Goal: Information Seeking & Learning: Learn about a topic

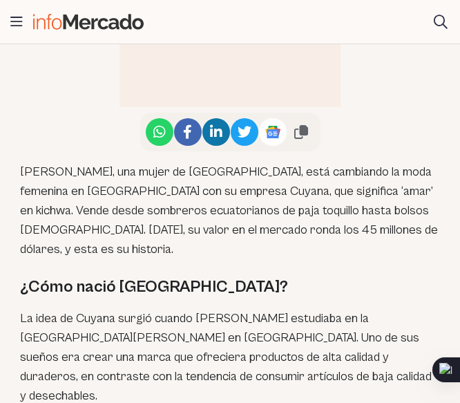
scroll to position [944, 0]
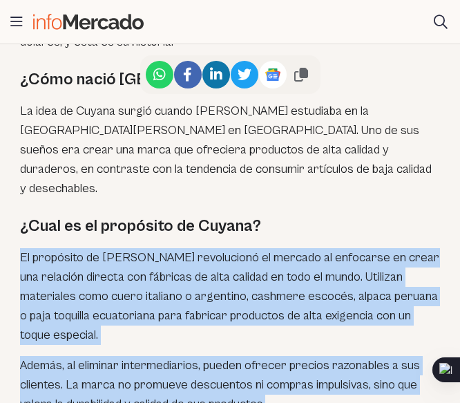
drag, startPoint x: 23, startPoint y: 195, endPoint x: 296, endPoint y: 341, distance: 310.1
click at [296, 356] on p "Además, al eliminar intermediarios, pueden ofrecer precios razonables a sus cli…" at bounding box center [230, 385] width 420 height 58
drag, startPoint x: 291, startPoint y: 346, endPoint x: 23, endPoint y: 196, distance: 307.2
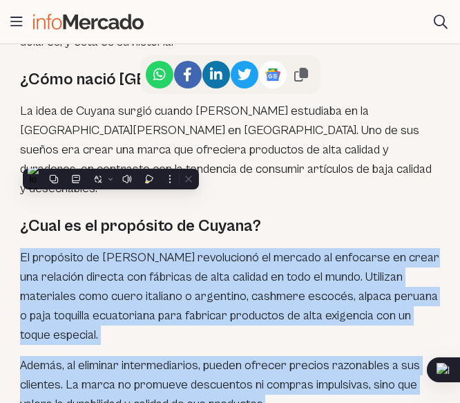
copy div "El propósito de Cuyana revolucionó el mercado al enfocarse en crear una relació…"
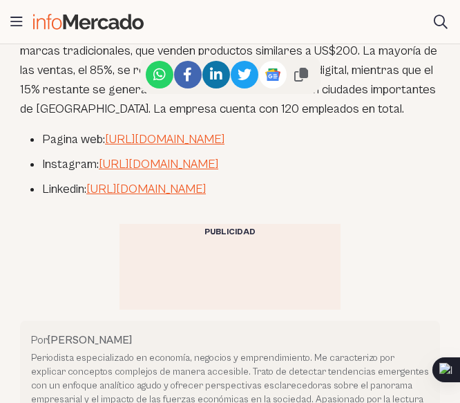
scroll to position [2188, 0]
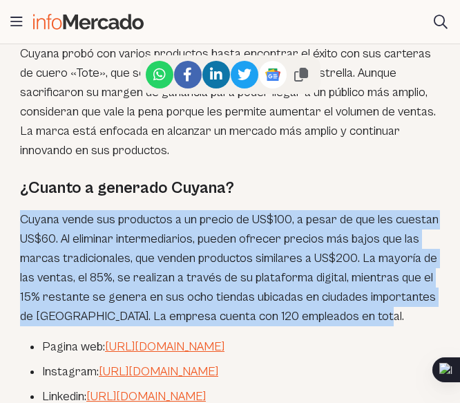
drag, startPoint x: 18, startPoint y: 155, endPoint x: 390, endPoint y: 262, distance: 387.4
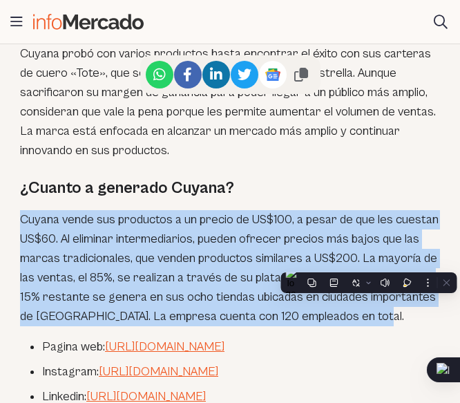
copy p "Cuyana vende sus productos a un precio de US$100, a pesar de que les cuestan US…"
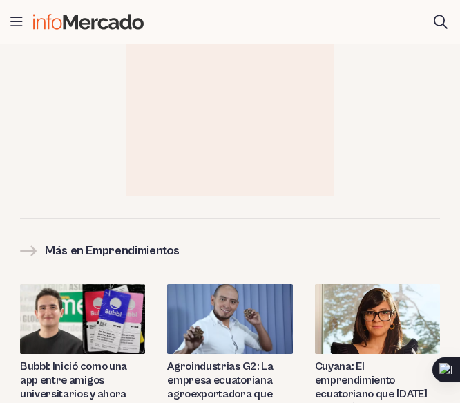
scroll to position [3501, 0]
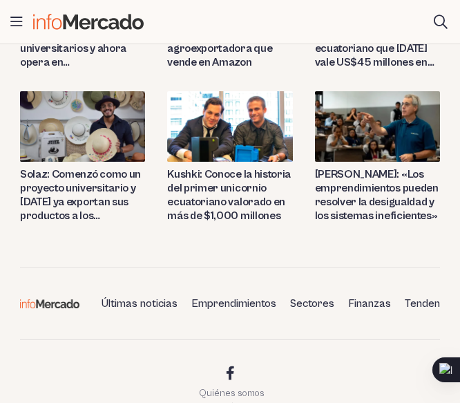
scroll to position [3501, 0]
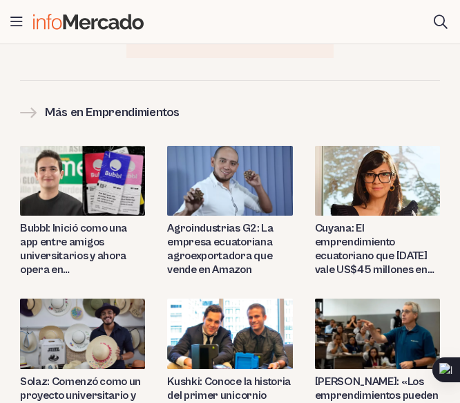
click at [257, 299] on img at bounding box center [229, 334] width 125 height 70
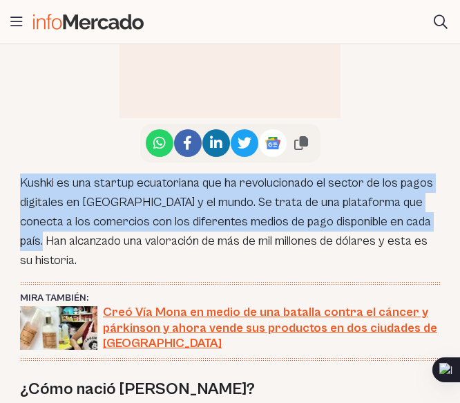
scroll to position [829, 10]
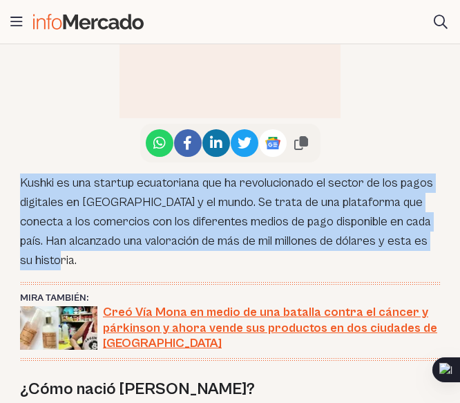
drag, startPoint x: 17, startPoint y: 180, endPoint x: 438, endPoint y: 246, distance: 426.6
copy p "Kushki es una startup ecuatoriana que ha revolucionado el sector de los pagos d…"
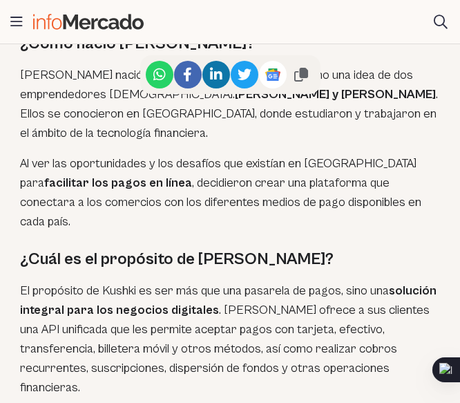
scroll to position [1244, 10]
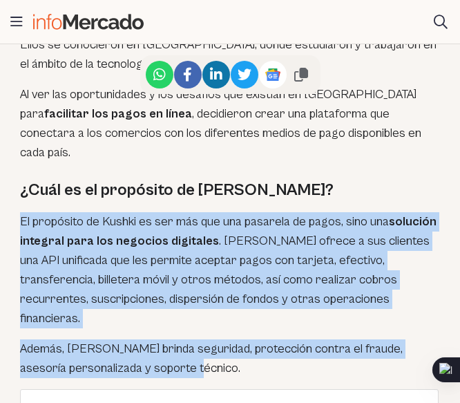
drag, startPoint x: 9, startPoint y: 164, endPoint x: 397, endPoint y: 288, distance: 407.2
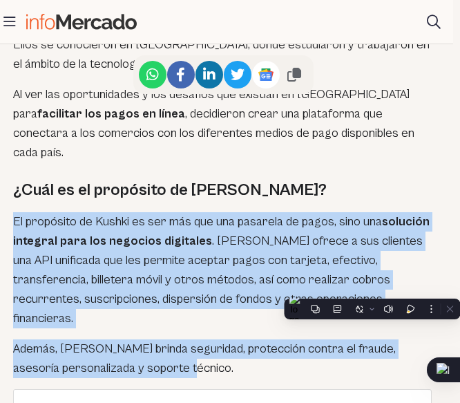
copy div "El propósito de Kushki es ser más que una pasarela de pagos, sino una solución …"
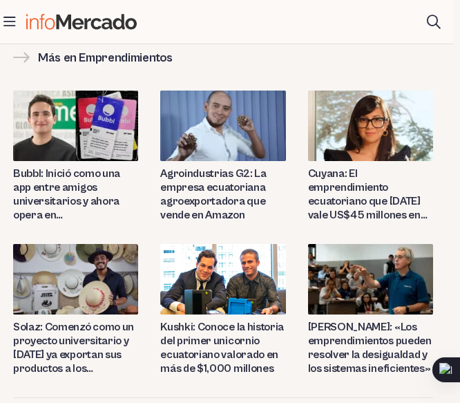
scroll to position [3870, 10]
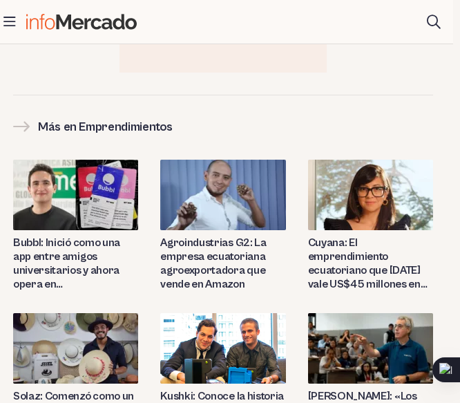
click at [81, 313] on img at bounding box center [75, 348] width 125 height 70
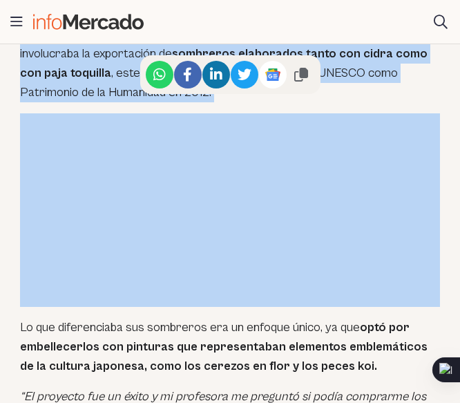
scroll to position [2211, 0]
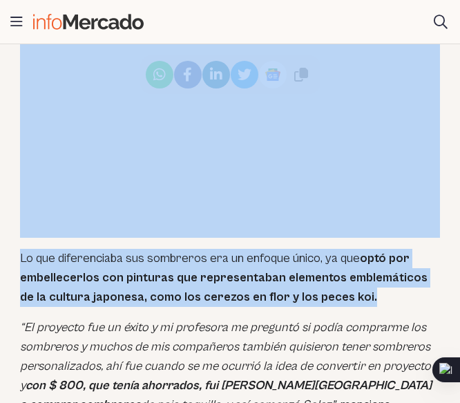
drag, startPoint x: 19, startPoint y: 194, endPoint x: 339, endPoint y: 255, distance: 325.0
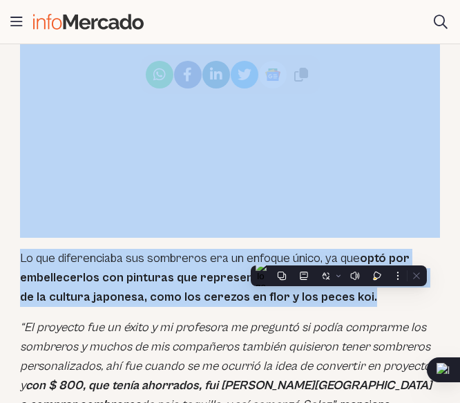
copy div "Dentro de su plan de negocios, Steven elaboró una estrategia que involucraba la…"
click at [140, 320] on em "“El proyecto fue un éxito y mi profesora me preguntó si podía comprarme los som…" at bounding box center [226, 366] width 412 height 92
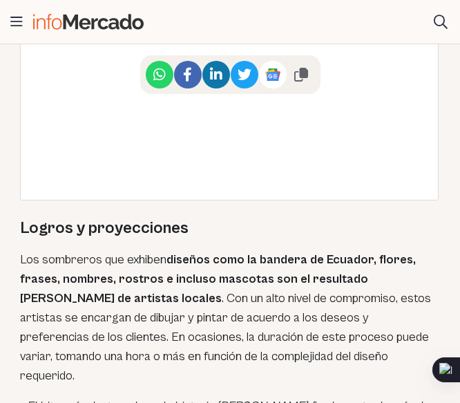
scroll to position [3455, 0]
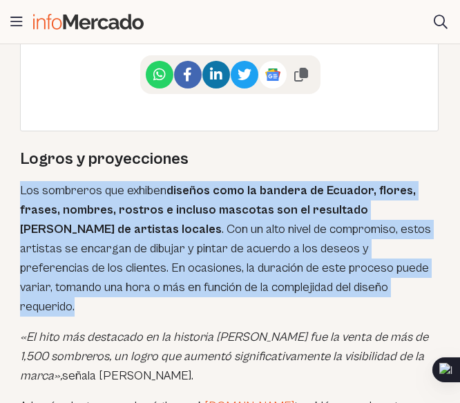
drag, startPoint x: 38, startPoint y: 131, endPoint x: 335, endPoint y: 224, distance: 311.3
click at [335, 224] on p "Los sombreros que exhiben diseños como la bandera de Ecuador, flores, frases, n…" at bounding box center [230, 248] width 420 height 135
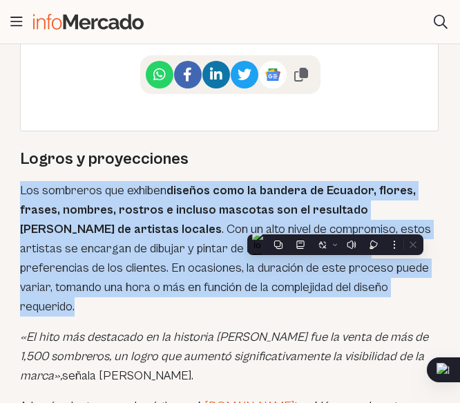
copy p "Los sombreros que exhiben diseños como la bandera de Ecuador, flores, frases, n…"
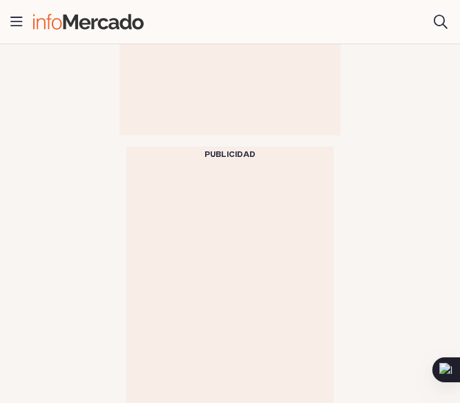
scroll to position [4976, 0]
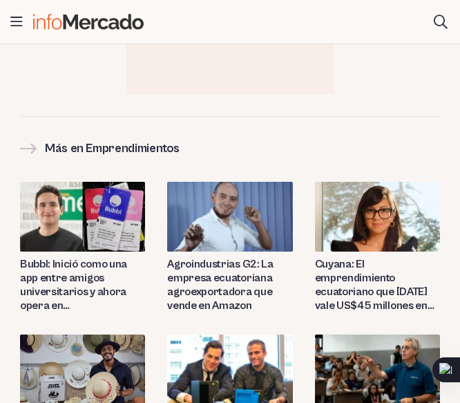
click at [396, 334] on img at bounding box center [377, 369] width 125 height 70
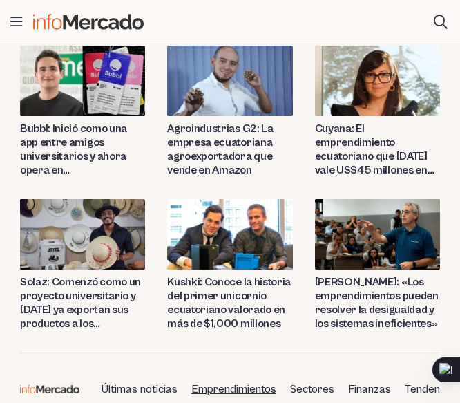
scroll to position [3870, 0]
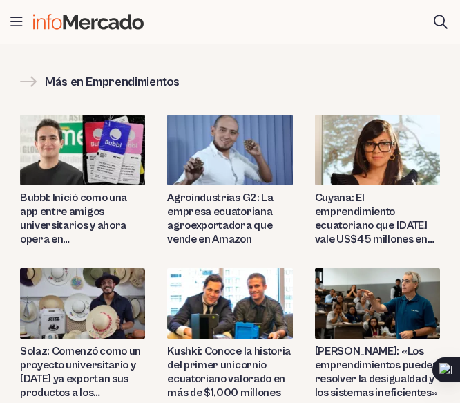
click at [200, 115] on img at bounding box center [229, 150] width 125 height 70
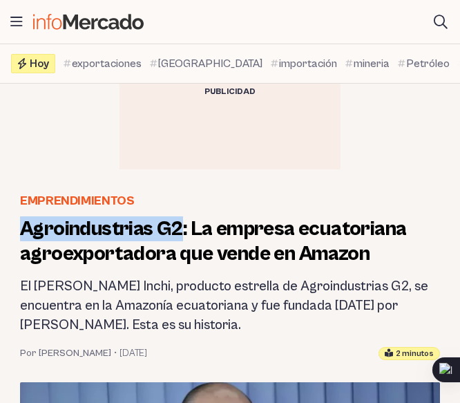
drag, startPoint x: 21, startPoint y: 227, endPoint x: 180, endPoint y: 236, distance: 158.5
click at [180, 236] on h1 "Agroindustrias G2: La empresa ecuatoriana agroexportadora que vende en Amazon" at bounding box center [230, 241] width 420 height 50
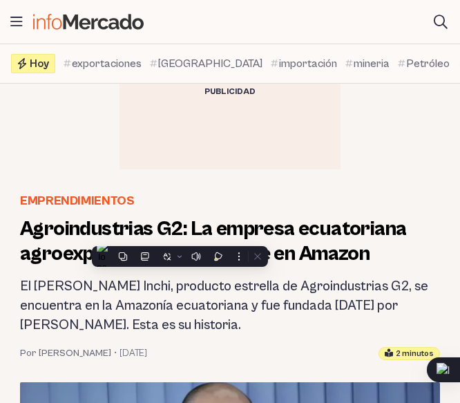
click at [278, 293] on h2 "El Sacha Inchi, producto estrella de Agroindustrias G2, se encuentra en la Amaz…" at bounding box center [230, 306] width 420 height 58
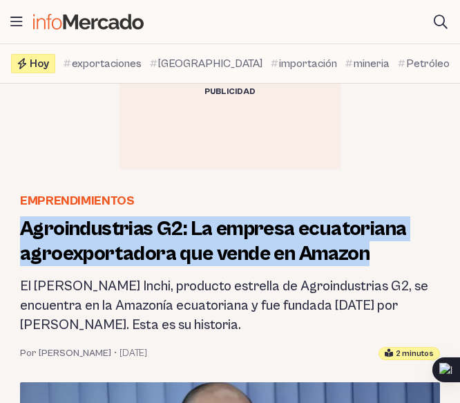
drag, startPoint x: 378, startPoint y: 258, endPoint x: 24, endPoint y: 235, distance: 354.6
click at [24, 235] on h1 "Agroindustrias G2: La empresa ecuatoriana agroexportadora que vende en Amazon" at bounding box center [230, 241] width 420 height 50
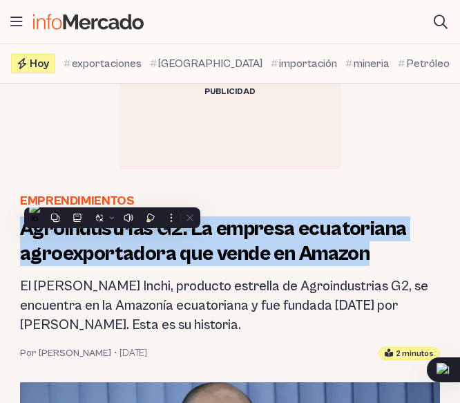
copy h1 "Agroindustrias G2: La empresa ecuatoriana agroexportadora que vende en Amazon"
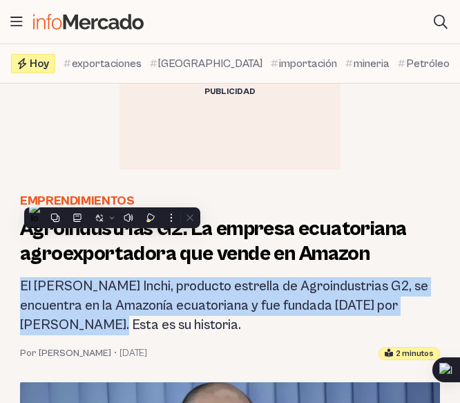
drag, startPoint x: 21, startPoint y: 284, endPoint x: 62, endPoint y: 326, distance: 58.2
click at [62, 326] on h2 "El Sacha Inchi, producto estrella de Agroindustrias G2, se encuentra en la Amaz…" at bounding box center [230, 306] width 420 height 58
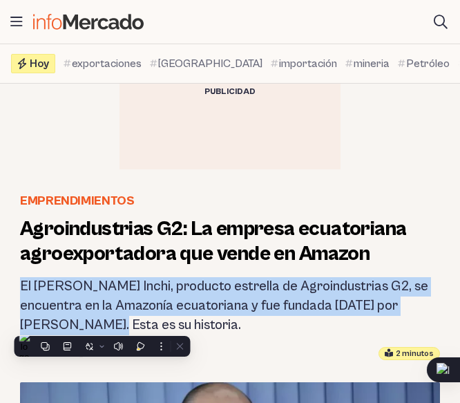
copy h2 "El Sacha Inchi, producto estrella de Agroindustrias G2, se encuentra en la Amaz…"
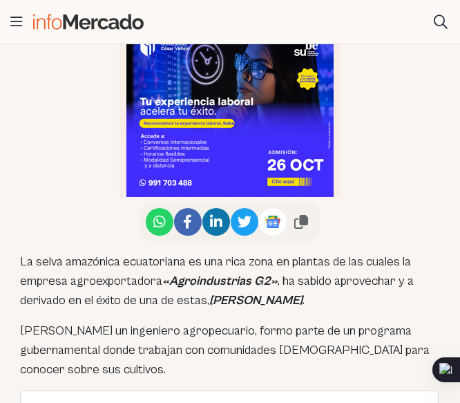
scroll to position [760, 0]
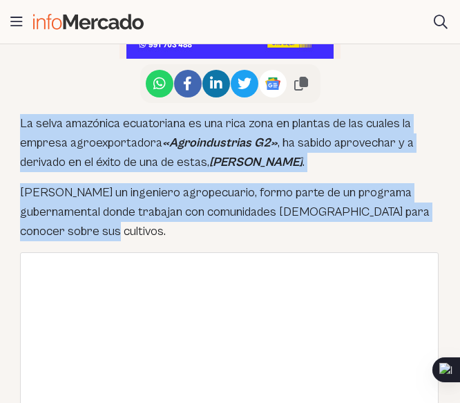
drag, startPoint x: 10, startPoint y: 118, endPoint x: 116, endPoint y: 239, distance: 160.6
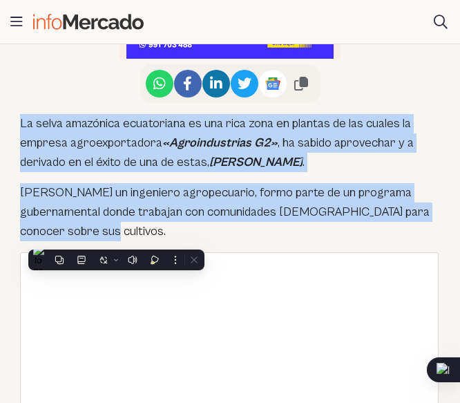
copy div "La selva amazónica ecuatoriana es una rica zona en plantas de las cuales la emp…"
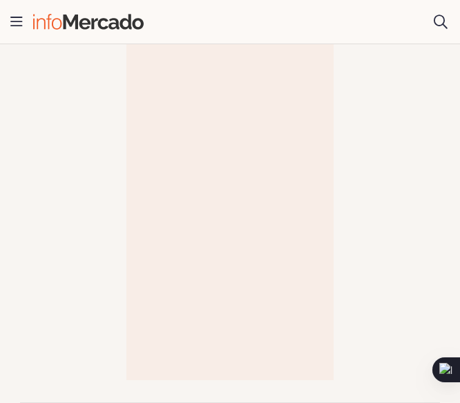
scroll to position [4838, 0]
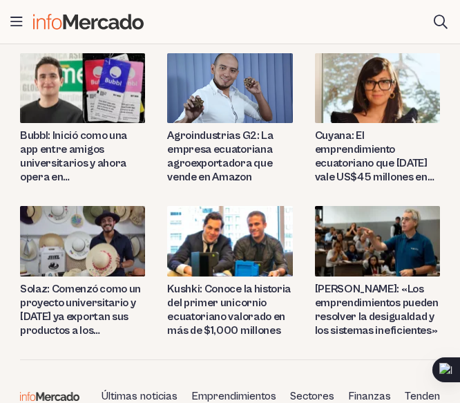
click at [86, 102] on img at bounding box center [82, 88] width 125 height 70
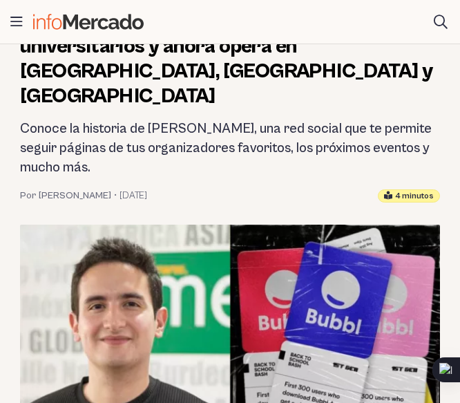
scroll to position [69, 0]
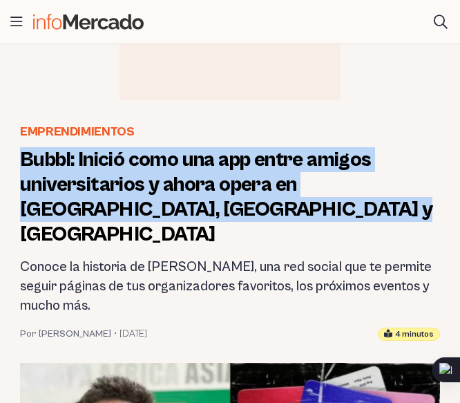
drag, startPoint x: 22, startPoint y: 162, endPoint x: 264, endPoint y: 214, distance: 247.4
click at [264, 214] on h1 "Bubbl: Inició como una app entre amigos universitarios y ahora opera en [GEOGRA…" at bounding box center [230, 197] width 420 height 100
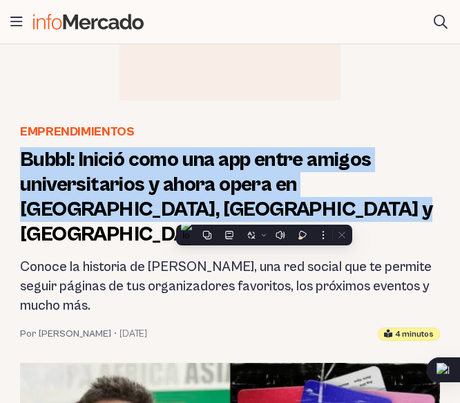
copy h1 "Bubbl: Inició como una app entre amigos universitarios y ahora opera en [GEOGRA…"
click at [109, 285] on h2 "Conoce la historia de Bubbl, una red social que te permite seguir páginas de tu…" at bounding box center [230, 287] width 420 height 58
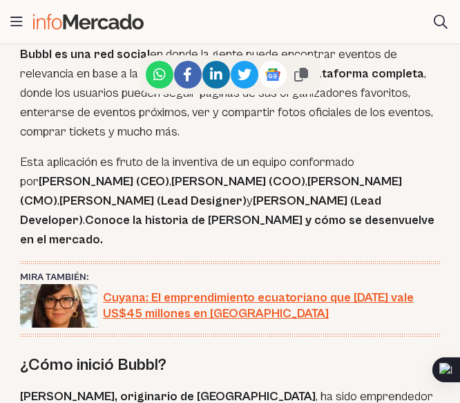
scroll to position [1106, 0]
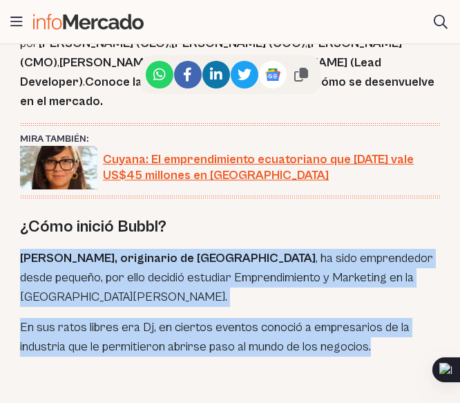
drag, startPoint x: 21, startPoint y: 210, endPoint x: 393, endPoint y: 303, distance: 384.0
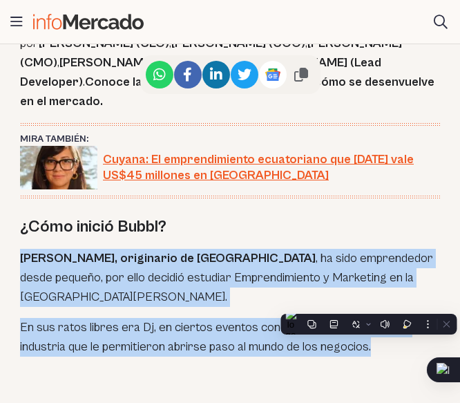
copy div "Hernán Cueva, originario de Ecuador , ha sido emprendedor desde pequeño, por el…"
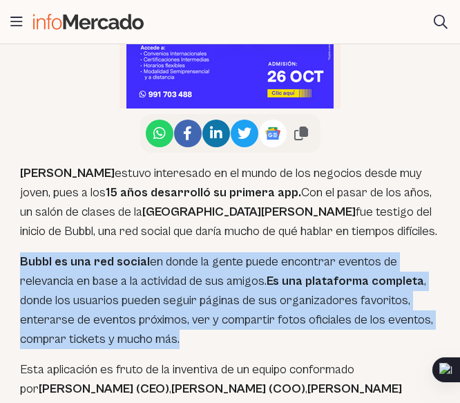
scroll to position [829, 0]
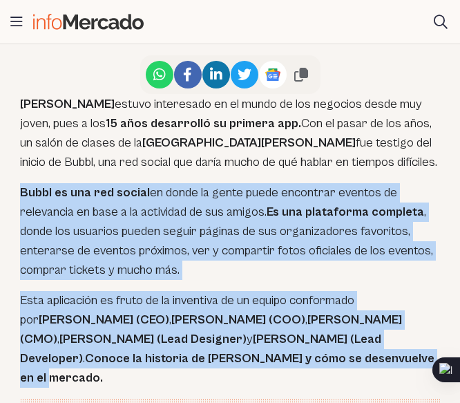
drag, startPoint x: 19, startPoint y: 306, endPoint x: 265, endPoint y: 333, distance: 247.5
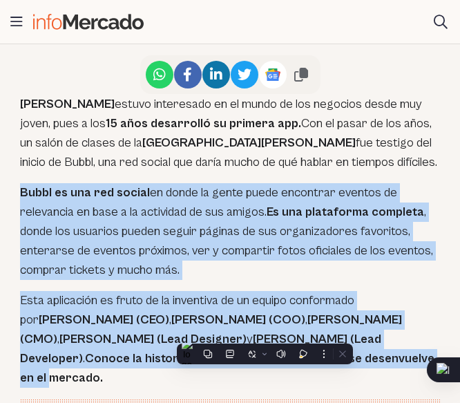
copy div "Bubbl es una red social en donde la gente puede encontrar eventos de relevancia…"
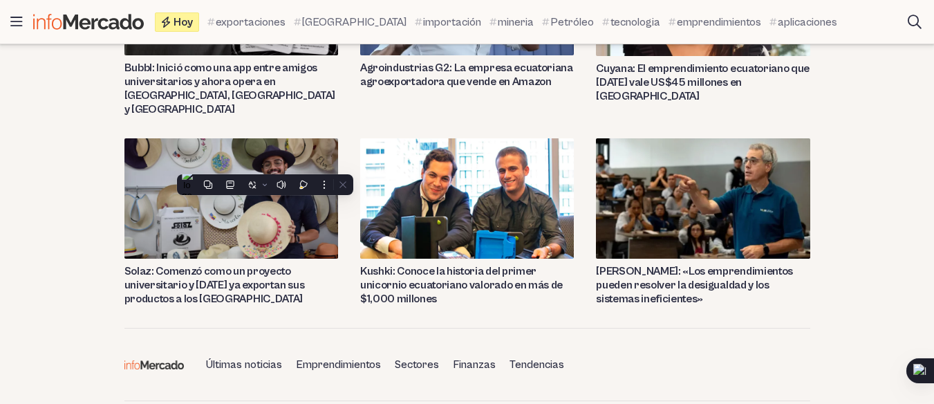
scroll to position [6321, 0]
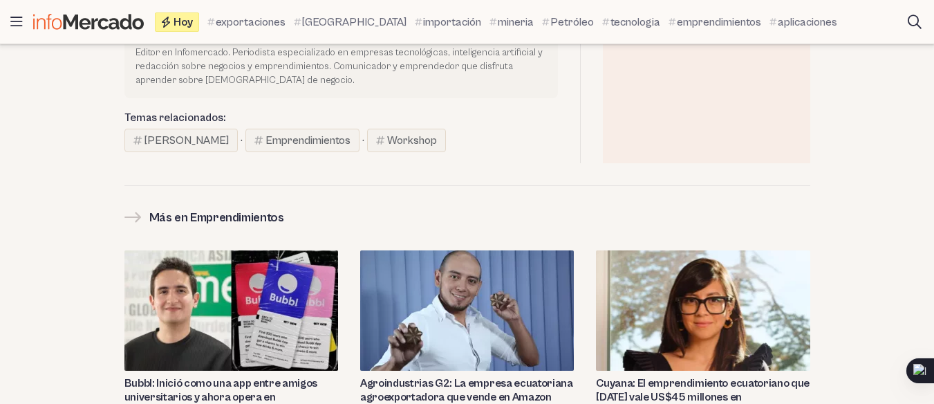
scroll to position [3041, 0]
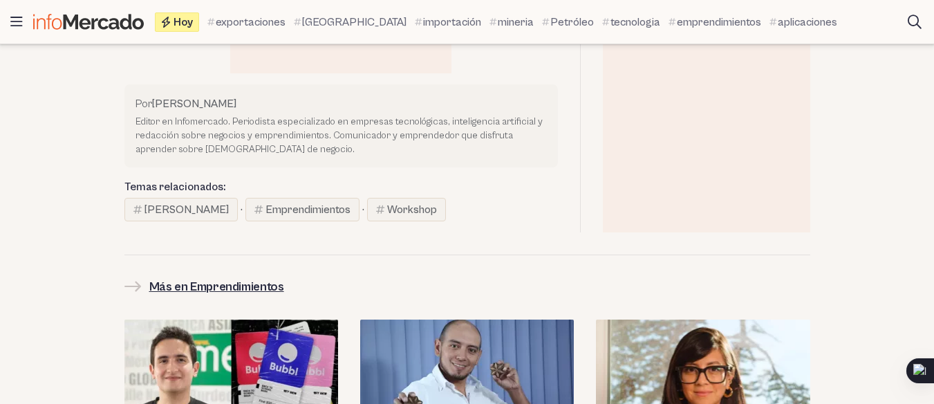
click at [220, 277] on h2 "Más en Emprendimientos" at bounding box center [216, 286] width 135 height 19
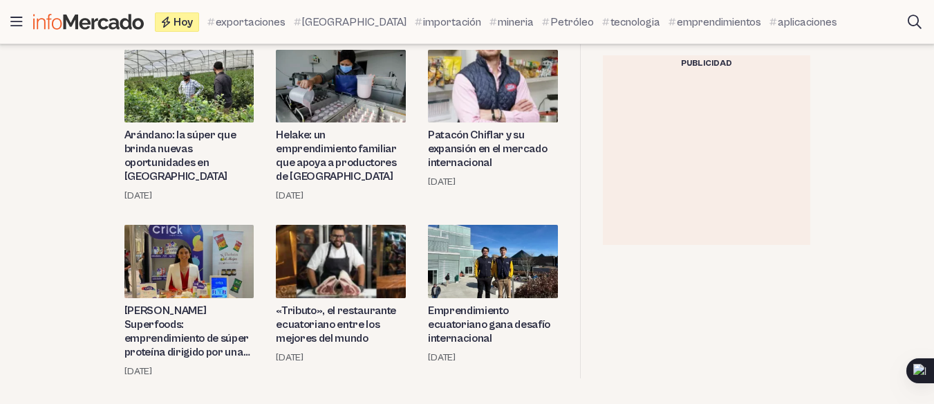
scroll to position [2142, 0]
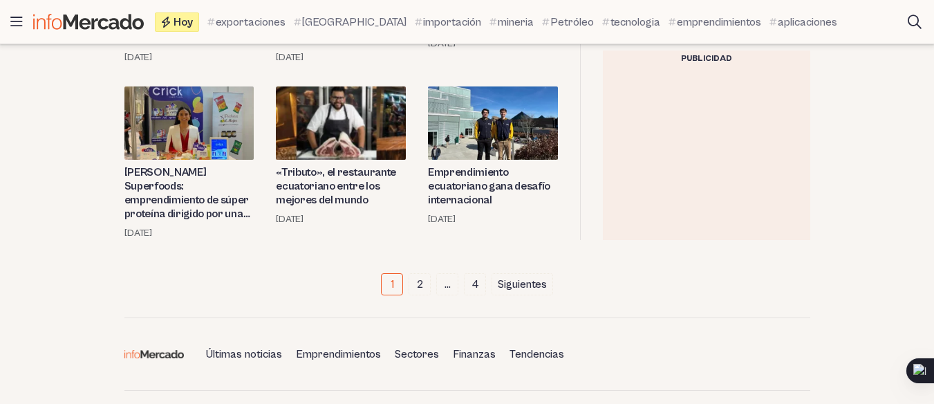
click at [710, 204] on div at bounding box center [706, 153] width 207 height 173
click at [498, 165] on link "Emprendimiento ecuatoriano gana desafío internacional" at bounding box center [493, 185] width 130 height 41
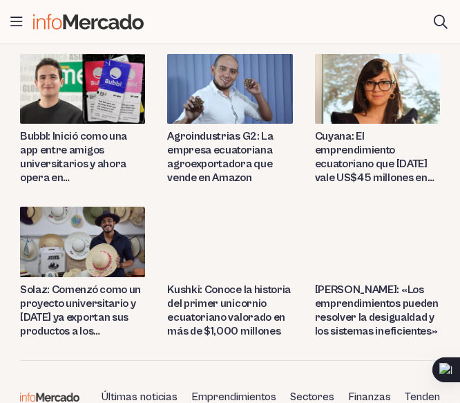
scroll to position [2764, 0]
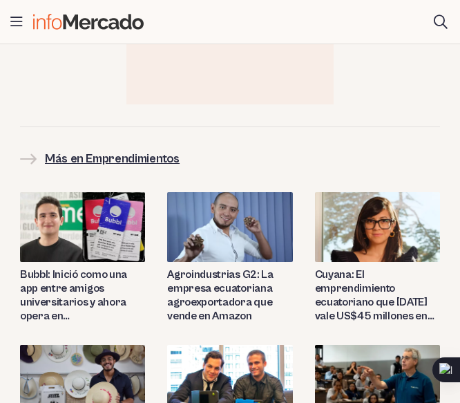
click at [77, 149] on h2 "Más en Emprendimientos" at bounding box center [112, 158] width 135 height 19
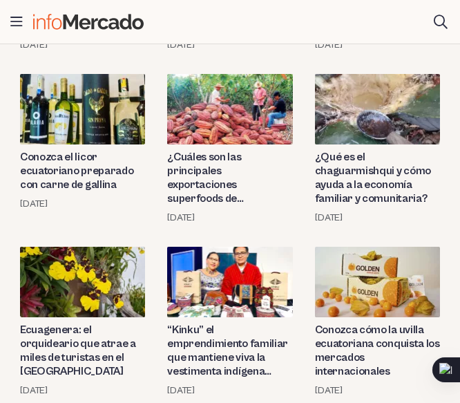
scroll to position [1382, 0]
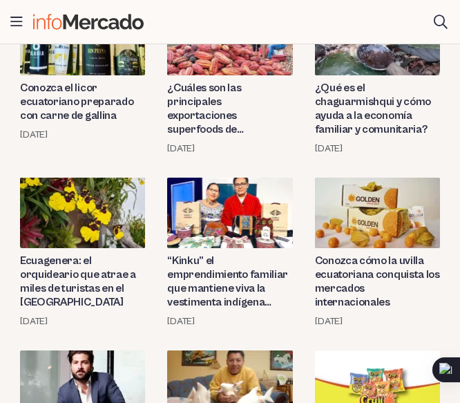
click at [244, 216] on img at bounding box center [229, 213] width 125 height 70
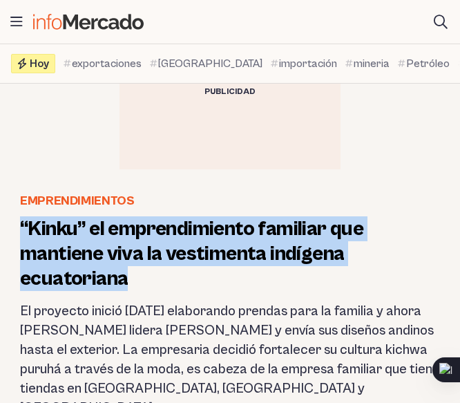
drag, startPoint x: 19, startPoint y: 221, endPoint x: 149, endPoint y: 283, distance: 143.4
click at [149, 283] on header "Emprendimientos “Kinku” el emprendimiento familiar que mantiene viva la vestime…" at bounding box center [230, 317] width 442 height 252
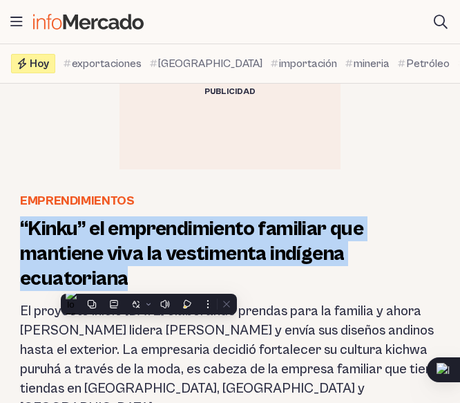
copy h1 "“Kinku” el emprendimiento familiar que mantiene viva la vestimenta indígena ecu…"
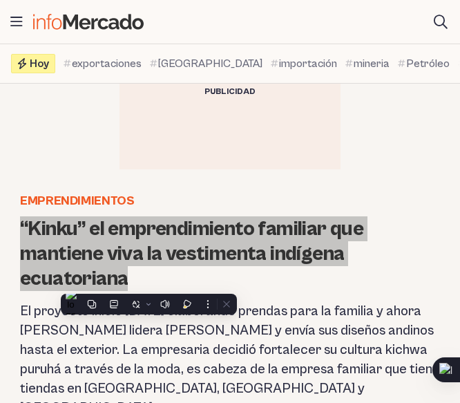
scroll to position [207, 0]
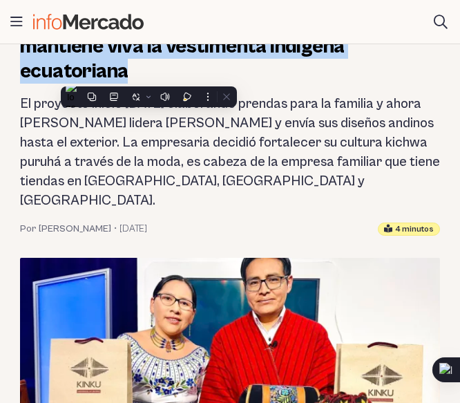
click at [277, 187] on h2 "El proyecto inició [DATE] elaborando prendas para la familia y ahora [PERSON_NA…" at bounding box center [230, 153] width 420 height 116
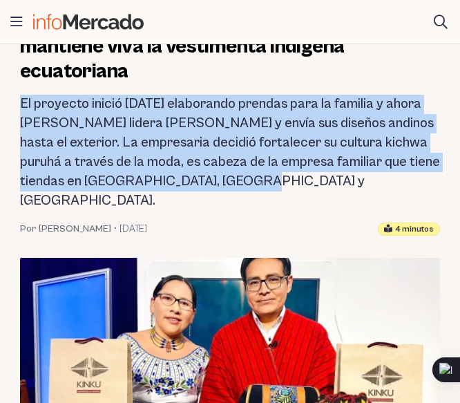
drag, startPoint x: 19, startPoint y: 101, endPoint x: 238, endPoint y: 185, distance: 234.1
click at [238, 185] on header "Emprendimientos “Kinku” el emprendimiento familiar que mantiene viva la vestime…" at bounding box center [230, 110] width 442 height 252
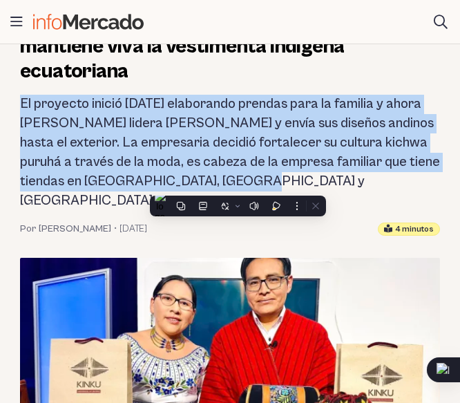
copy h2 "El proyecto inició [DATE] elaborando prendas para la familia y ahora [PERSON_NA…"
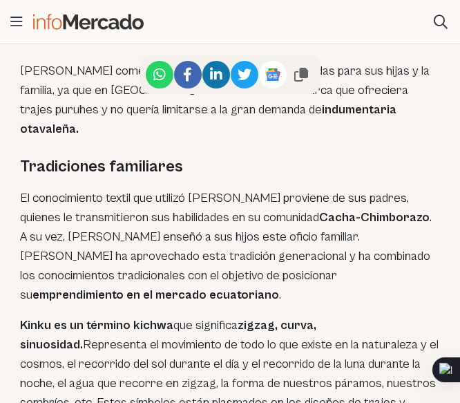
scroll to position [1935, 0]
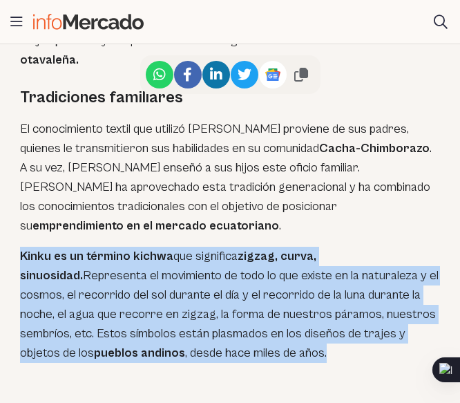
drag, startPoint x: 17, startPoint y: 155, endPoint x: 245, endPoint y: 257, distance: 249.9
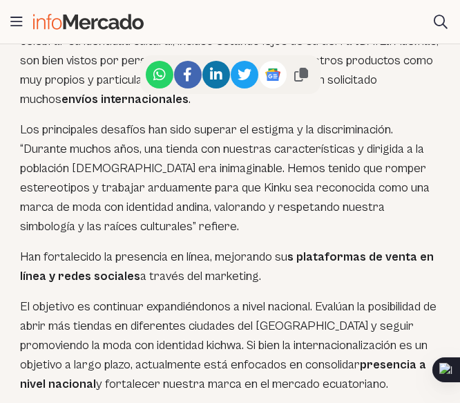
scroll to position [3386, 0]
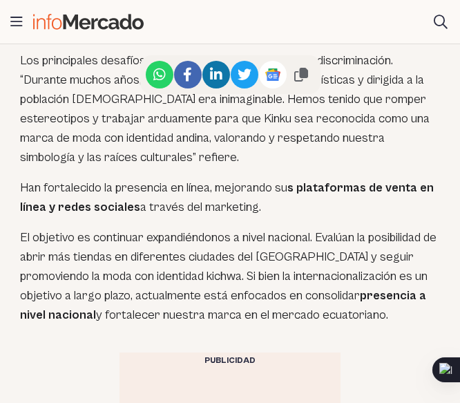
drag, startPoint x: 17, startPoint y: 223, endPoint x: 390, endPoint y: 198, distance: 373.3
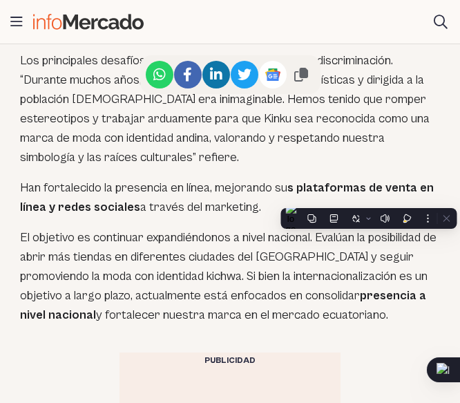
copy article "“Lorem” ip dolorsitametco adipisci eli seddoeiu temp in utlaboreet dolorema ali…"
click at [258, 352] on div "Publicidad" at bounding box center [230, 360] width 221 height 17
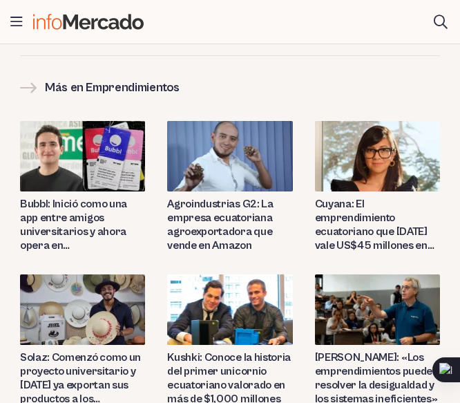
scroll to position [4423, 0]
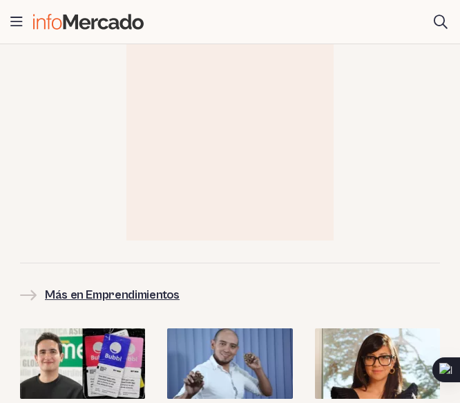
click at [79, 285] on h2 "Más en Emprendimientos" at bounding box center [112, 294] width 135 height 19
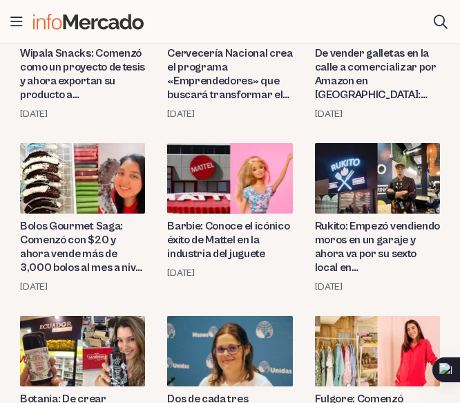
scroll to position [1313, 0]
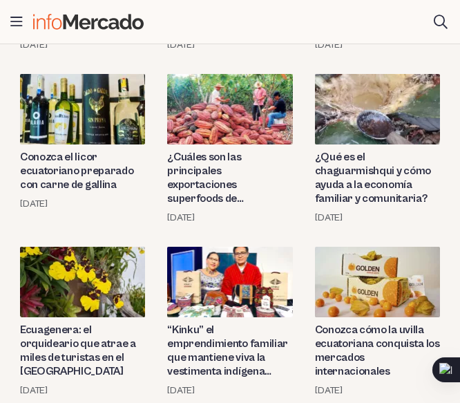
click at [91, 111] on img at bounding box center [82, 109] width 125 height 70
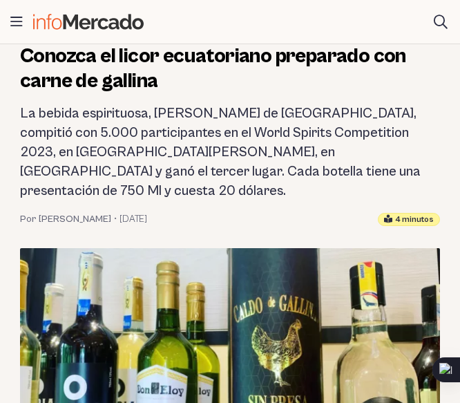
drag, startPoint x: 169, startPoint y: 155, endPoint x: 15, endPoint y: 109, distance: 161.6
click at [15, 109] on header "Emprendimientos Conozca el licor ecuatoriano preparado con carne de gallina La …" at bounding box center [230, 122] width 442 height 207
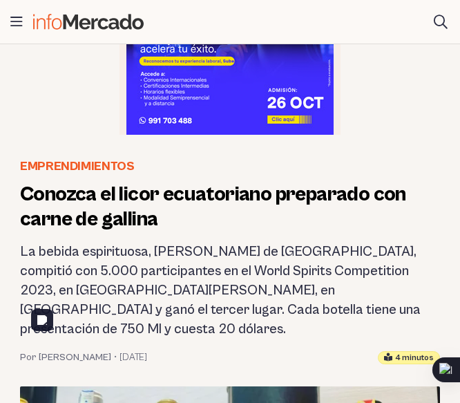
scroll to position [207, 0]
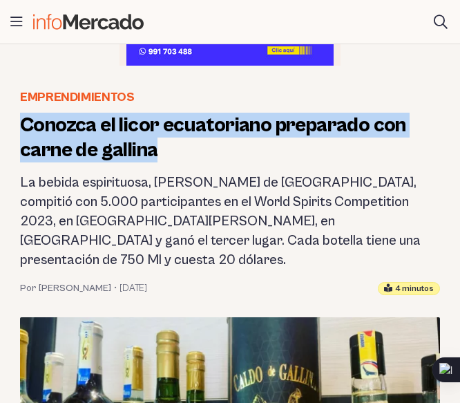
drag, startPoint x: 24, startPoint y: 124, endPoint x: 185, endPoint y: 157, distance: 164.3
click at [185, 157] on h1 "Conozca el licor ecuatoriano preparado con carne de gallina" at bounding box center [230, 138] width 420 height 50
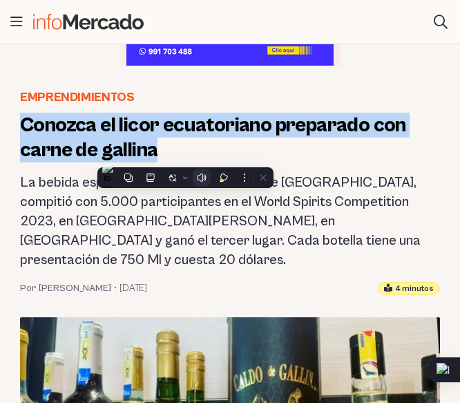
copy h1 "Conozca el licor ecuatoriano preparado con carne de gallina"
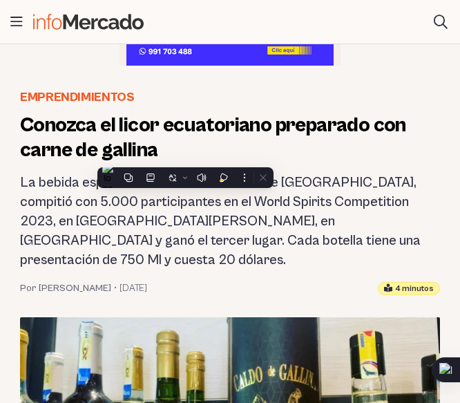
drag, startPoint x: 343, startPoint y: 209, endPoint x: 277, endPoint y: 210, distance: 65.7
click at [343, 209] on h2 "La bebida espirituosa, de Baños de Agua Santa, compitió con 5.000 participantes…" at bounding box center [230, 221] width 420 height 97
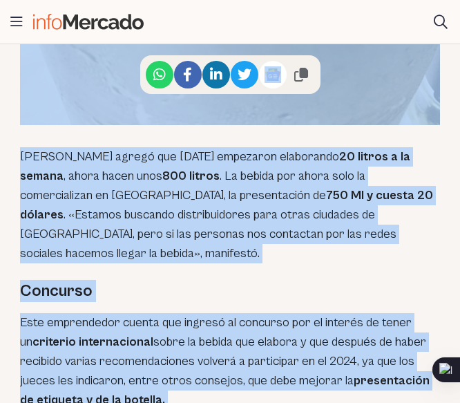
scroll to position [3110, 0]
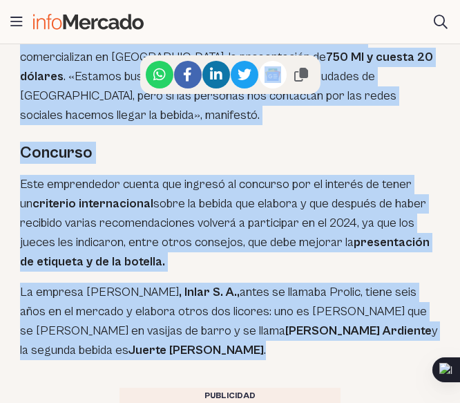
drag, startPoint x: 22, startPoint y: 181, endPoint x: 417, endPoint y: 243, distance: 400.1
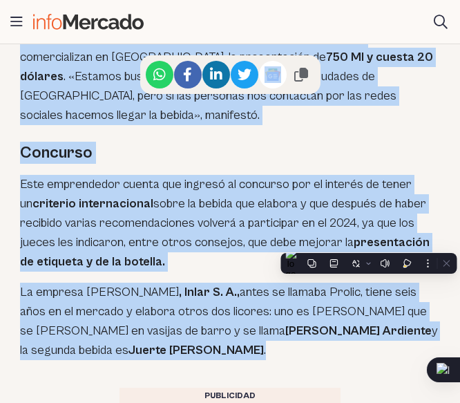
copy article "La bebida espirituosa, de Baños de Agua Santa, compitió con 5.000 participantes…"
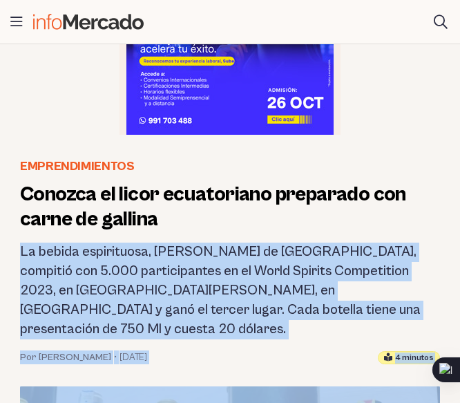
scroll to position [69, 0]
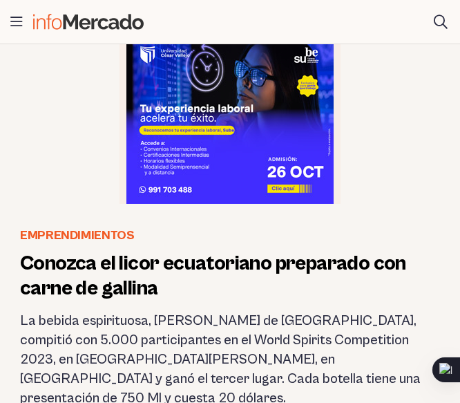
click at [112, 282] on h1 "Conozca el licor ecuatoriano preparado con carne de gallina" at bounding box center [230, 276] width 420 height 50
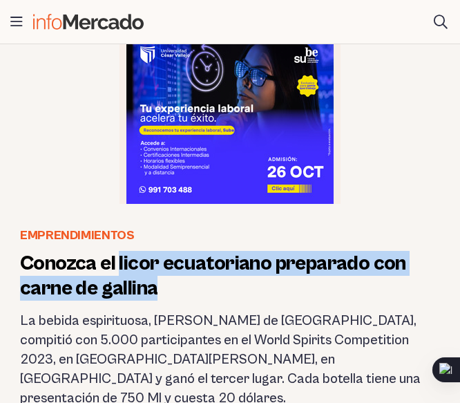
drag, startPoint x: 119, startPoint y: 262, endPoint x: 171, endPoint y: 289, distance: 59.0
click at [171, 289] on h1 "Conozca el licor ecuatoriano preparado con carne de gallina" at bounding box center [230, 276] width 420 height 50
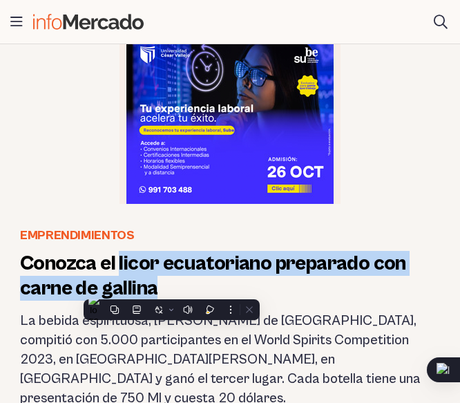
copy h1 "licor ecuatoriano preparado con carne de gallina"
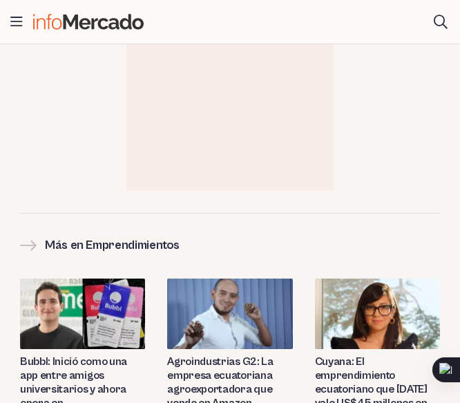
scroll to position [4093, 0]
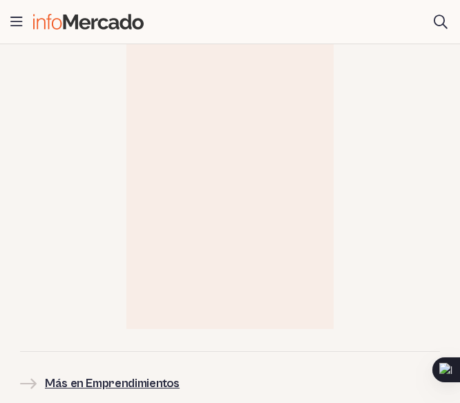
click at [138, 374] on h2 "Más en Emprendimientos" at bounding box center [112, 383] width 135 height 19
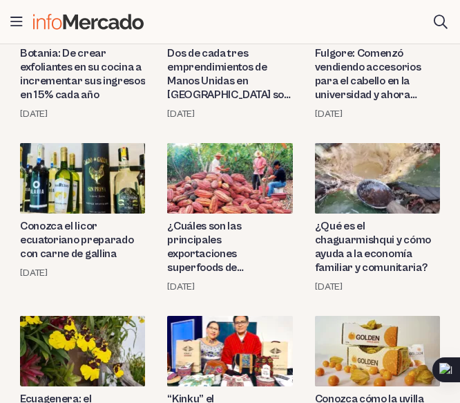
scroll to position [1382, 0]
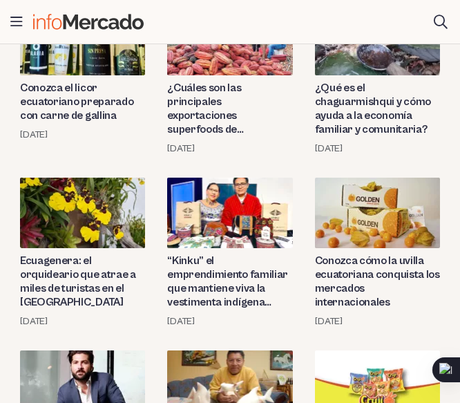
click at [357, 203] on img at bounding box center [377, 213] width 125 height 70
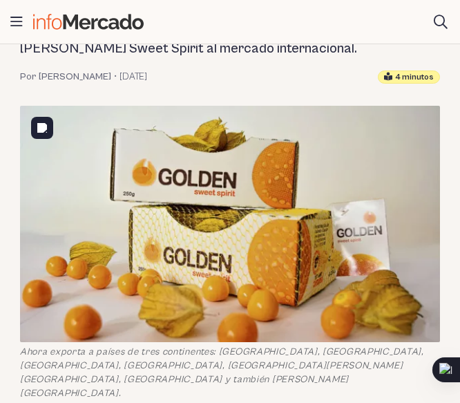
scroll to position [207, 0]
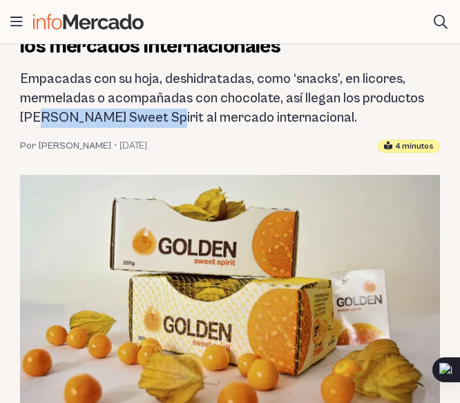
drag, startPoint x: 20, startPoint y: 118, endPoint x: 139, endPoint y: 118, distance: 118.9
click at [139, 118] on h2 "Empacadas con su hoja, deshidratadas, como ‘snacks’, en licores, mermeladas o a…" at bounding box center [230, 99] width 420 height 58
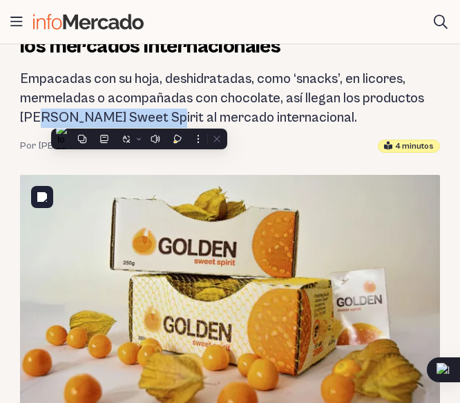
copy h2 "Golden Sweet Spirit"
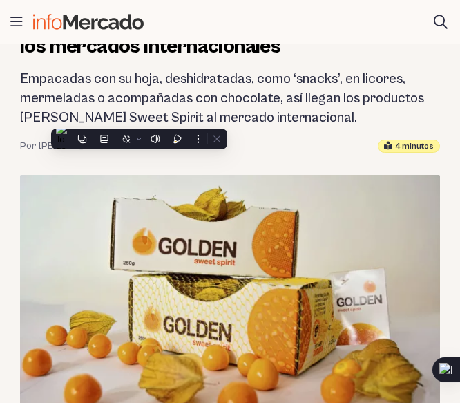
drag, startPoint x: 279, startPoint y: 95, endPoint x: 285, endPoint y: 103, distance: 10.0
click at [279, 95] on h2 "Empacadas con su hoja, deshidratadas, como ‘snacks’, en licores, mermeladas o a…" at bounding box center [230, 99] width 420 height 58
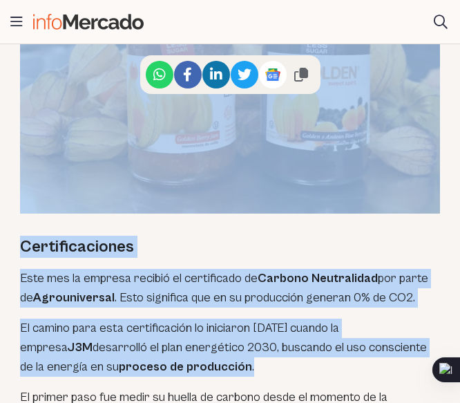
scroll to position [2695, 0]
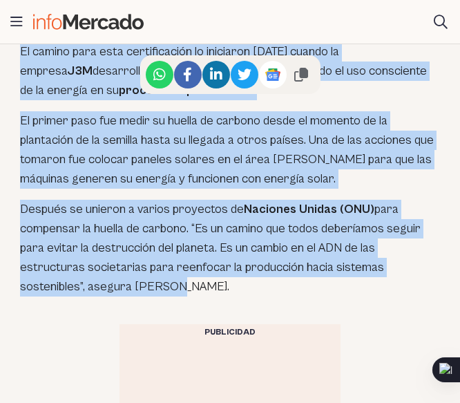
drag, startPoint x: 20, startPoint y: 158, endPoint x: 312, endPoint y: 184, distance: 293.5
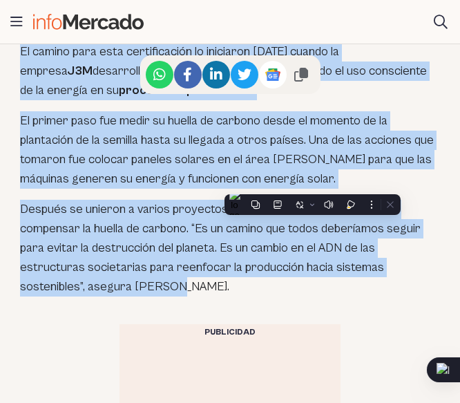
copy div "Lorem ipsumdo “sit am co adipis elitse do eiusmodt incidid u lab et dolo magna …"
click at [149, 200] on p "Después se unieron a varios proyectos de Naciones Unidas (ONU) para compensar l…" at bounding box center [230, 248] width 420 height 97
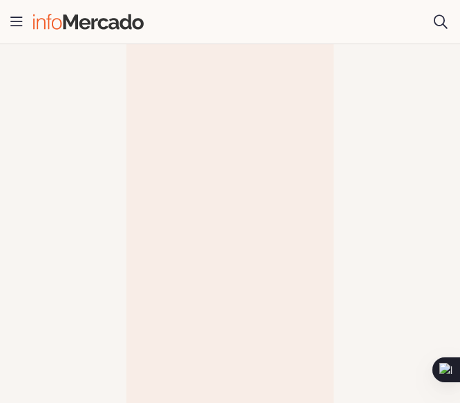
scroll to position [3695, 0]
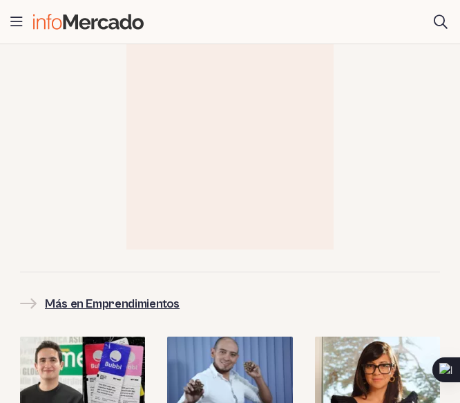
click at [129, 294] on h2 "Más en Emprendimientos" at bounding box center [112, 303] width 135 height 19
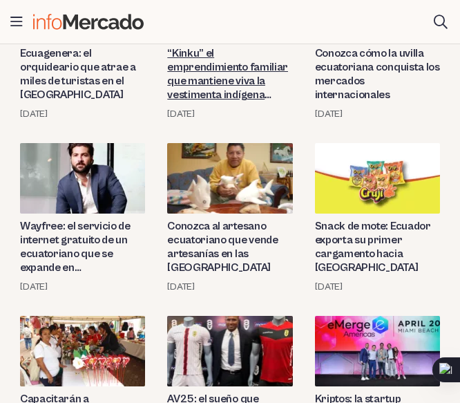
scroll to position [1659, 0]
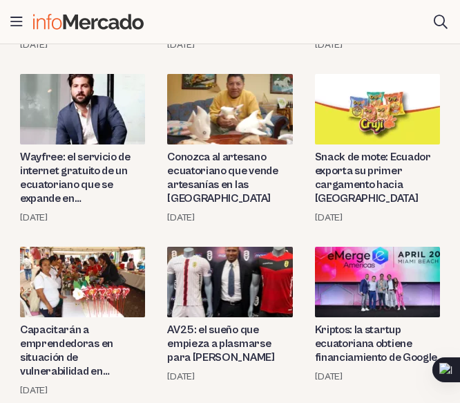
click at [205, 114] on img at bounding box center [229, 109] width 125 height 70
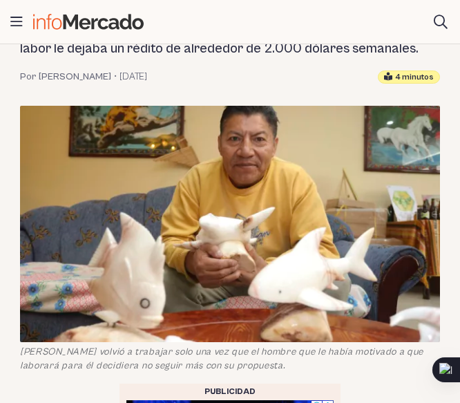
scroll to position [69, 0]
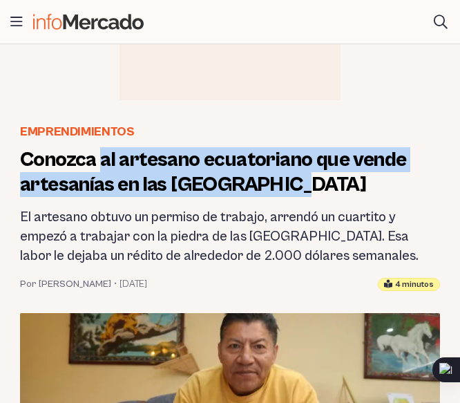
drag, startPoint x: 103, startPoint y: 158, endPoint x: 310, endPoint y: 194, distance: 209.7
click at [310, 194] on h1 "Conozca al artesano ecuatoriano que vende artesanías en las [GEOGRAPHIC_DATA]" at bounding box center [230, 172] width 420 height 50
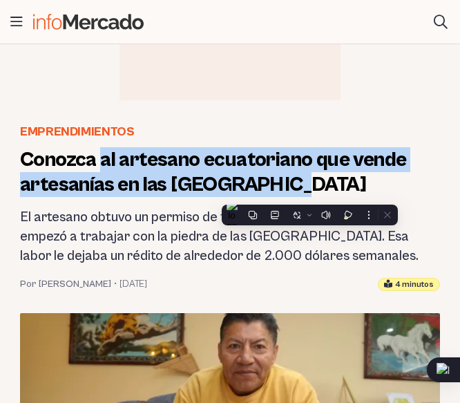
copy h1 "al artesano ecuatoriano que vende artesanías en las Islas Caimán"
click at [45, 229] on h2 "El artesano obtuvo un permiso de trabajo, arrendó un cuartito y empezó a trabaj…" at bounding box center [230, 237] width 420 height 58
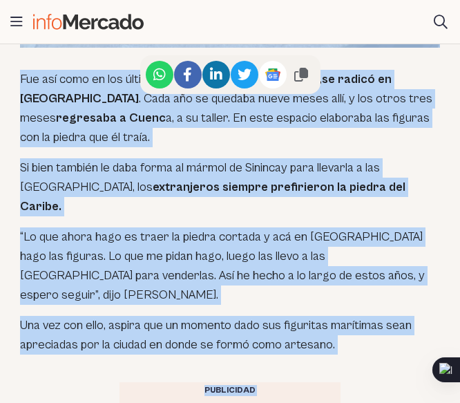
scroll to position [2764, 0]
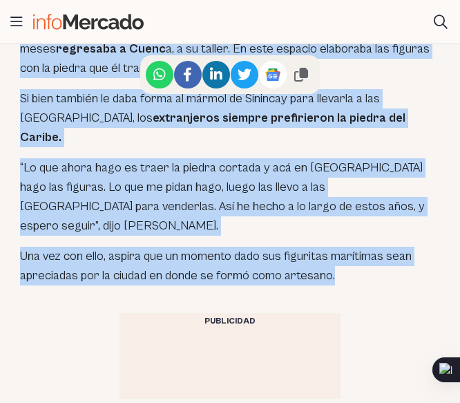
drag, startPoint x: 19, startPoint y: 155, endPoint x: 364, endPoint y: 144, distance: 345.7
copy div "El artesano José Inga Sinchi , empezó a preguntar en las agencias de viaje si l…"
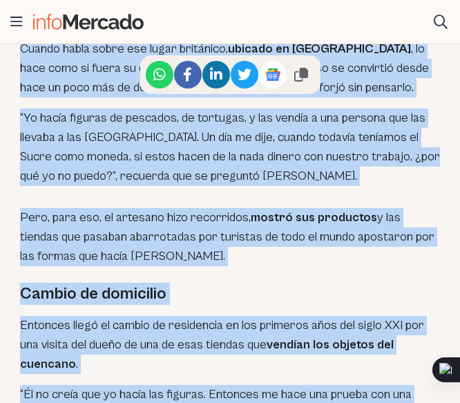
scroll to position [1313, 0]
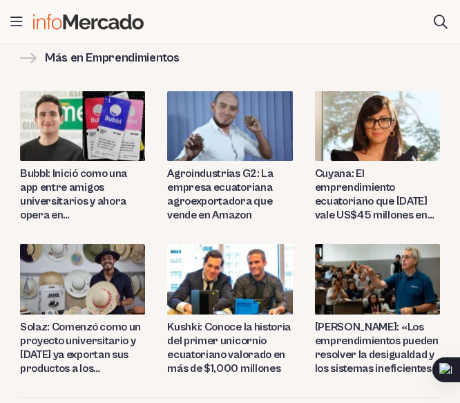
scroll to position [3627, 0]
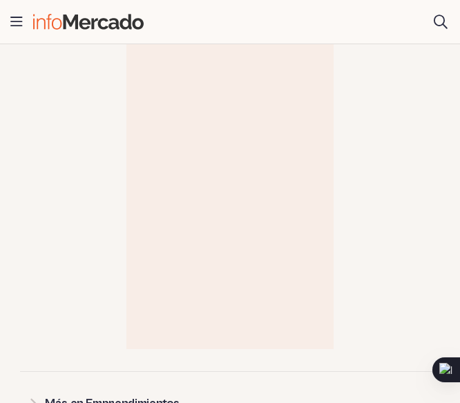
click at [100, 394] on h2 "Más en Emprendimientos" at bounding box center [112, 403] width 135 height 19
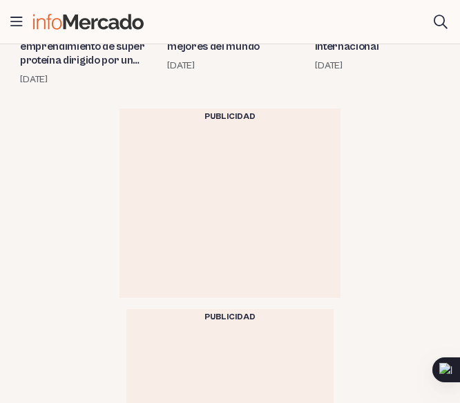
scroll to position [1935, 0]
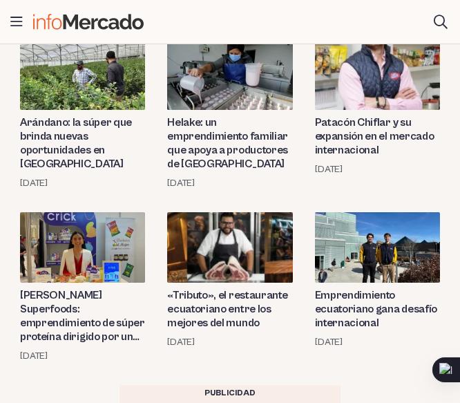
click at [83, 229] on img at bounding box center [82, 247] width 125 height 70
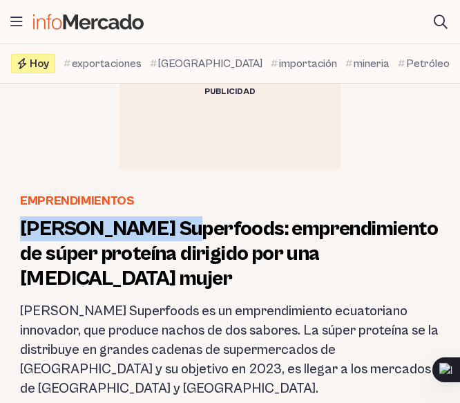
drag, startPoint x: 17, startPoint y: 224, endPoint x: 178, endPoint y: 231, distance: 161.9
click at [178, 231] on header "Emprendimientos Crïck Superfoods: emprendimiento de súper proteína dirigido por…" at bounding box center [230, 307] width 442 height 232
copy h1 "Crïck Superfoods"
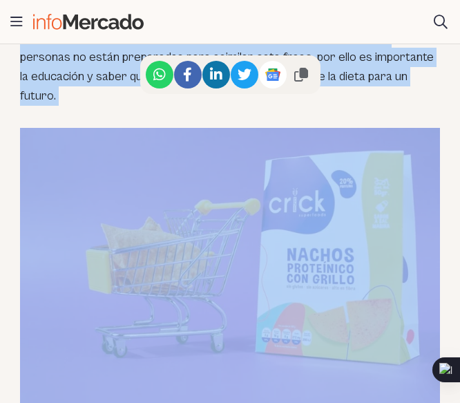
scroll to position [3041, 0]
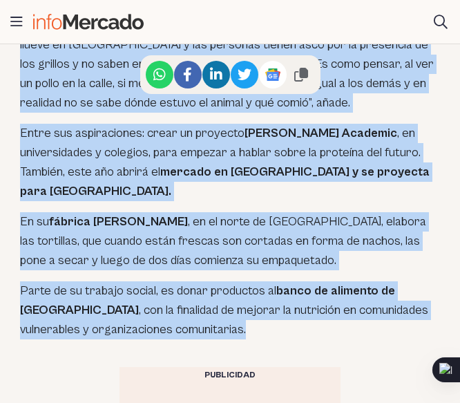
drag, startPoint x: 14, startPoint y: 225, endPoint x: 267, endPoint y: 238, distance: 253.9
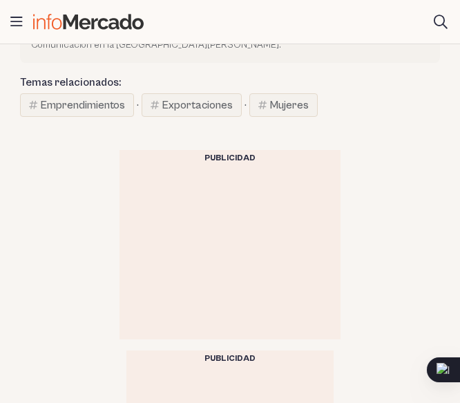
scroll to position [2972, 0]
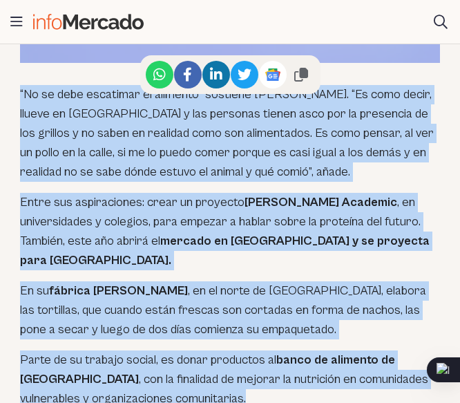
copy div "Francisca Castellanos , es una joven emprendedora y ahora empresaria. Todo empe…"
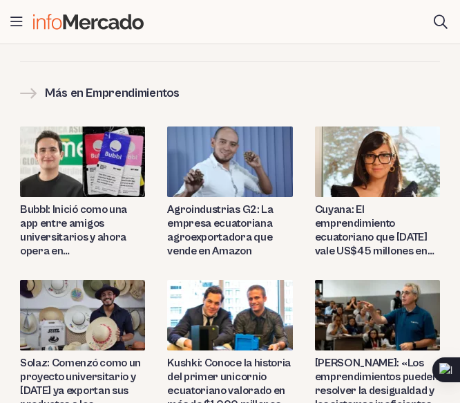
scroll to position [4060, 0]
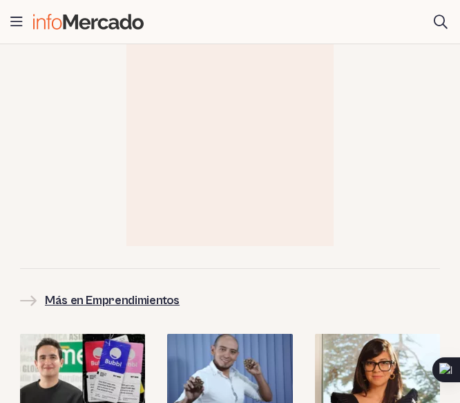
click at [86, 291] on h2 "Más en Emprendimientos" at bounding box center [112, 300] width 135 height 19
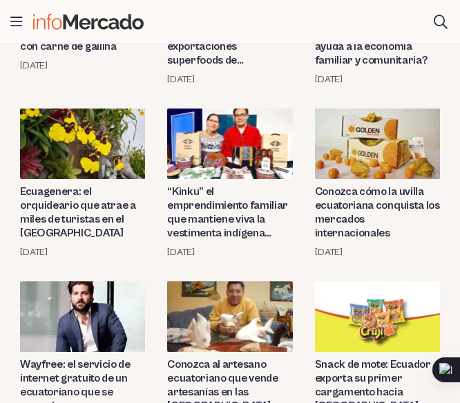
scroll to position [1382, 0]
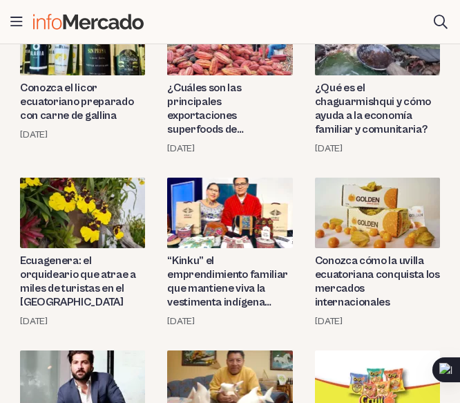
click at [73, 225] on img at bounding box center [82, 213] width 125 height 70
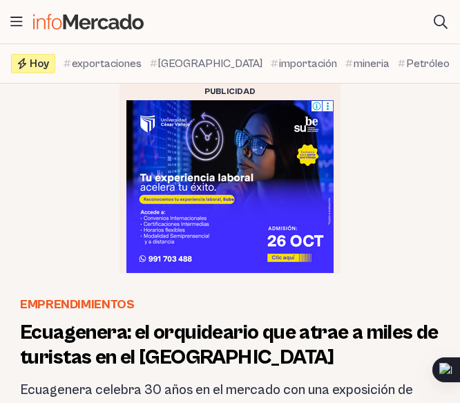
scroll to position [207, 0]
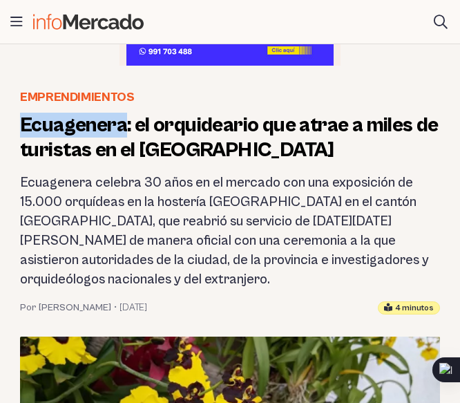
drag, startPoint x: 22, startPoint y: 123, endPoint x: 125, endPoint y: 127, distance: 103.1
click at [125, 127] on h1 "Ecuagenera: el orquideario que atrae a miles de turistas en el [GEOGRAPHIC_DATA]" at bounding box center [230, 138] width 420 height 50
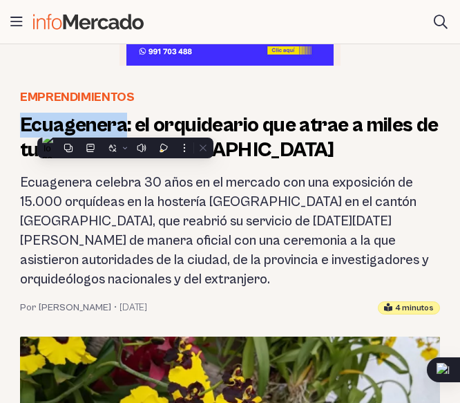
copy h1 "Ecuagenera"
click at [109, 218] on h2 "Ecuagenera celebra 30 años en el mercado con una exposición de 15.000 orquídeas…" at bounding box center [230, 231] width 420 height 116
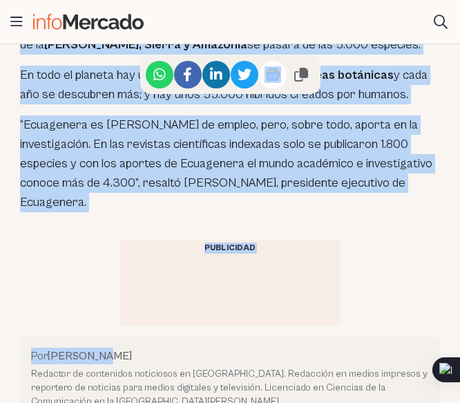
scroll to position [3041, 0]
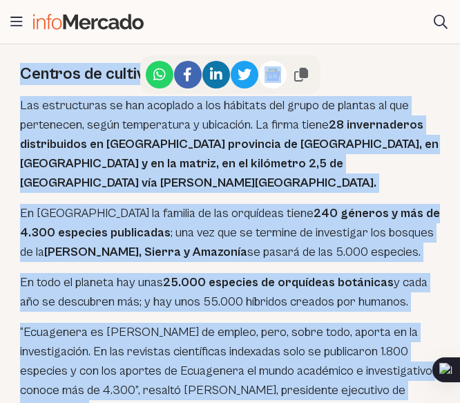
drag, startPoint x: 17, startPoint y: 186, endPoint x: 103, endPoint y: 314, distance: 154.3
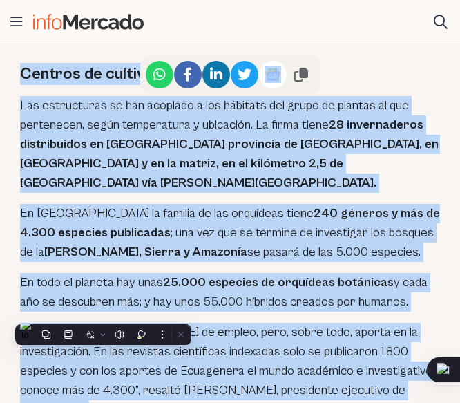
copy article "Loremipsum dolorsi 87 amet co ad elitsed doe tem incididunt ut 45.656 laboreetd…"
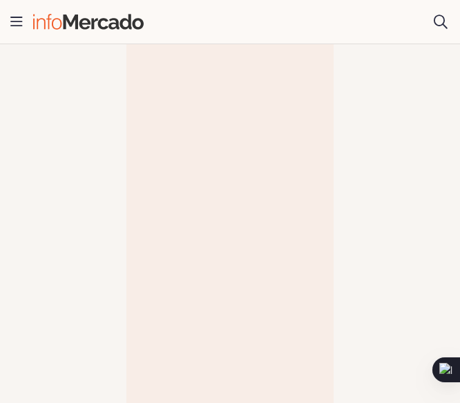
scroll to position [4147, 0]
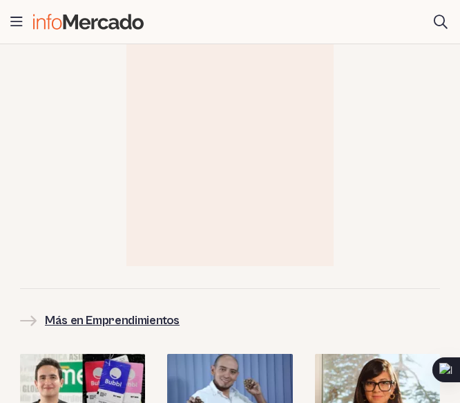
click at [153, 311] on h2 "Más en Emprendimientos" at bounding box center [112, 320] width 135 height 19
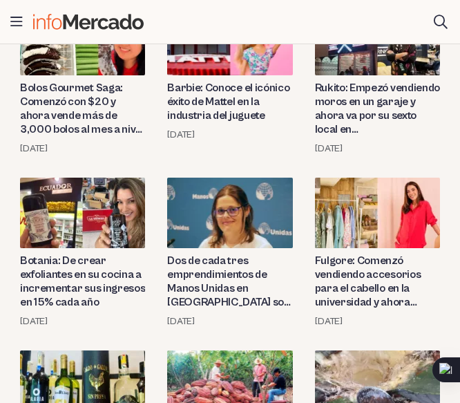
scroll to position [968, 0]
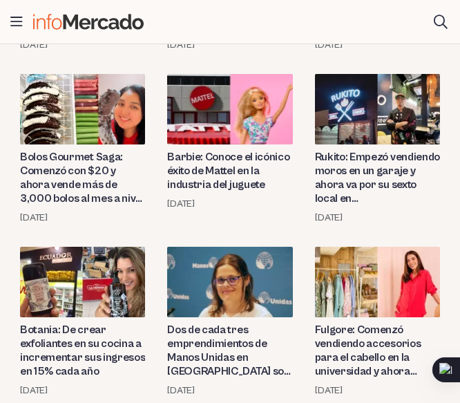
click at [380, 115] on img at bounding box center [377, 109] width 125 height 70
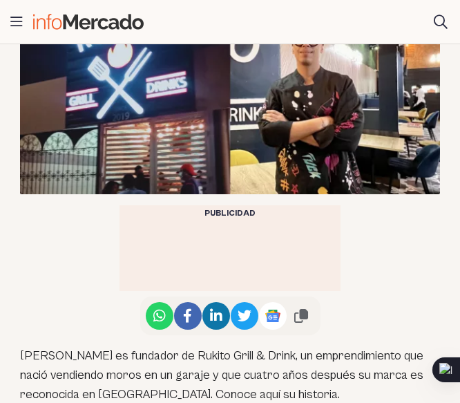
scroll to position [760, 0]
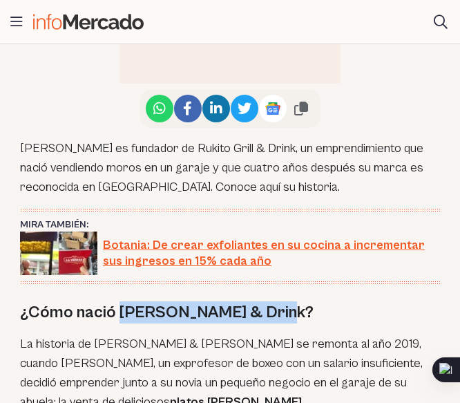
drag, startPoint x: 119, startPoint y: 287, endPoint x: 255, endPoint y: 291, distance: 136.2
click at [255, 301] on h2 "¿Cómo nació [PERSON_NAME] & Drink?" at bounding box center [230, 312] width 420 height 22
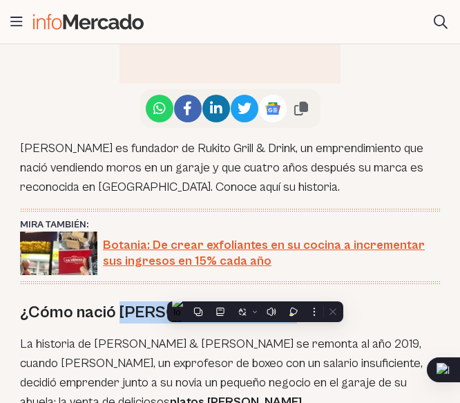
copy h2 "Rukito Grill & Drink"
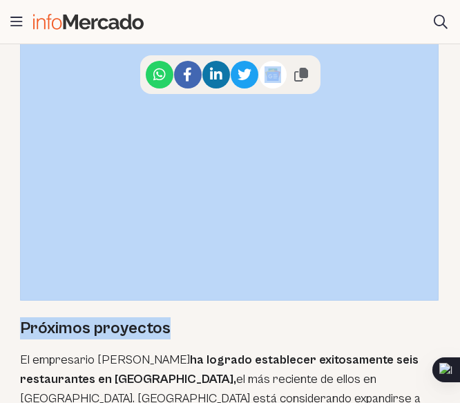
scroll to position [3525, 0]
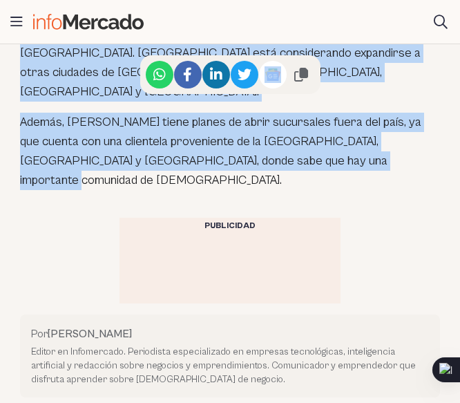
drag, startPoint x: 19, startPoint y: 182, endPoint x: 402, endPoint y: 91, distance: 393.4
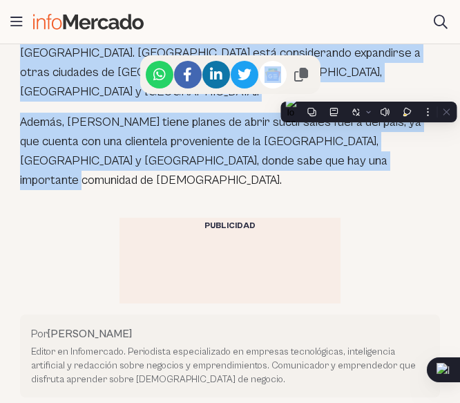
copy article "Loremi dolo sita conse ad elitseddoeiusm te Incid Utlab etd, mag aliquaenima mi…"
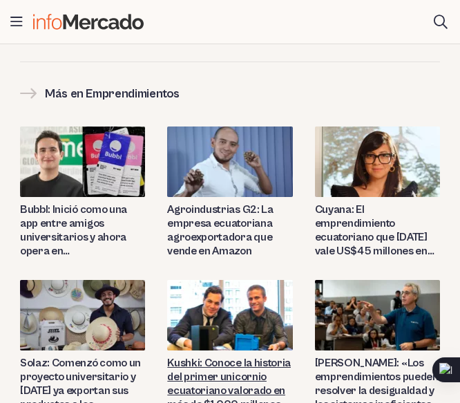
scroll to position [4394, 0]
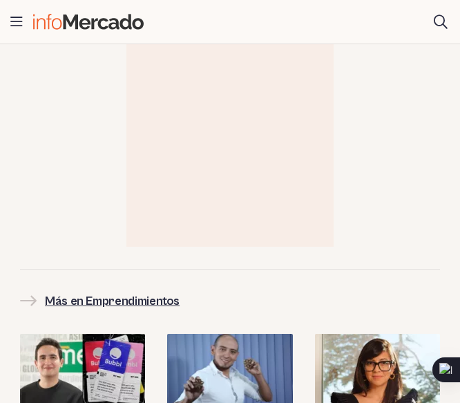
click at [157, 292] on h2 "Más en Emprendimientos" at bounding box center [112, 301] width 135 height 19
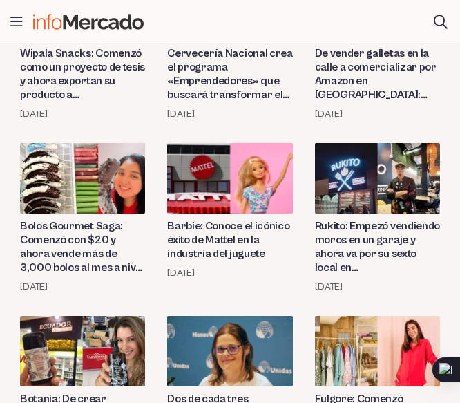
click at [86, 188] on img at bounding box center [82, 178] width 125 height 70
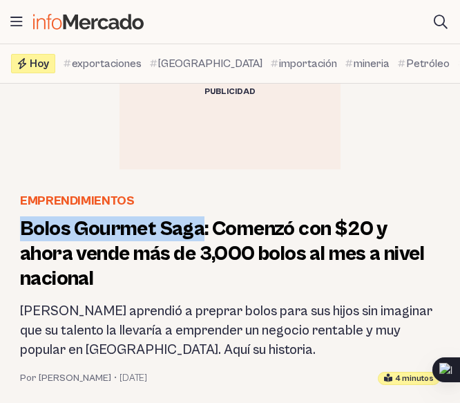
drag, startPoint x: 17, startPoint y: 226, endPoint x: 200, endPoint y: 235, distance: 183.4
click at [200, 235] on header "Emprendimientos Bolos Gourmet Saga: Comenzó con $20 y ahora vende más de 3,000 …" at bounding box center [230, 288] width 442 height 194
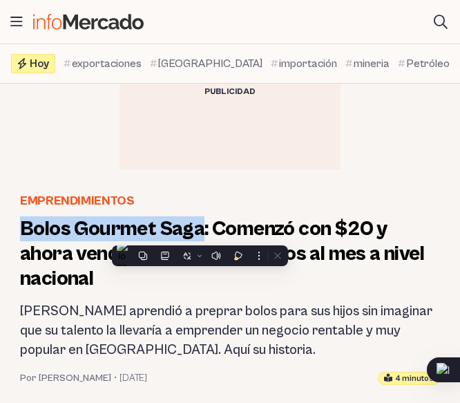
copy h1 "Bolos Gourmet Saga"
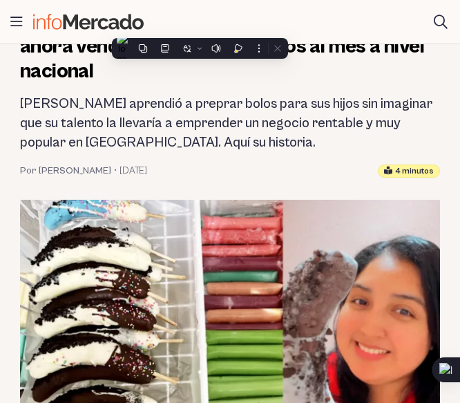
scroll to position [138, 0]
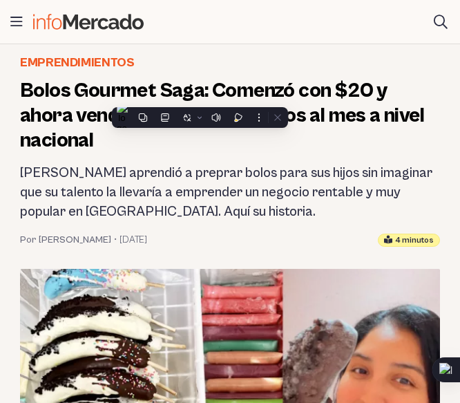
click at [47, 174] on h2 "Landy Andrade aprendió a preprar bolos para sus hijos sin imaginar que su talen…" at bounding box center [230, 193] width 420 height 58
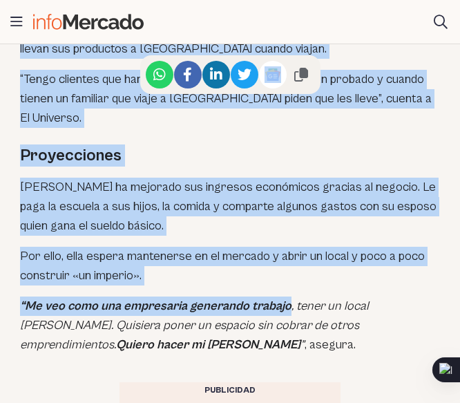
scroll to position [3594, 0]
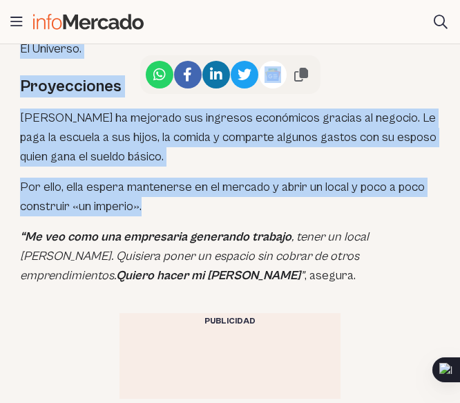
drag, startPoint x: 21, startPoint y: 173, endPoint x: 177, endPoint y: 125, distance: 162.8
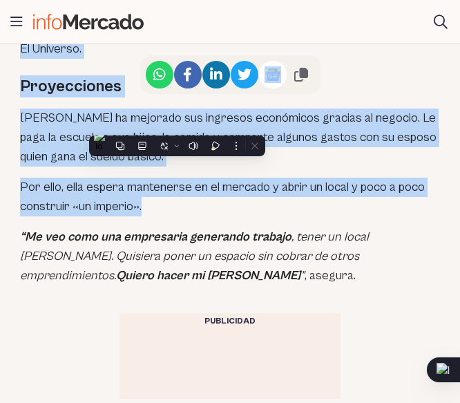
copy article "Landy Andrade aprendió a preprar bolos para sus hijos sin imaginar que su talen…"
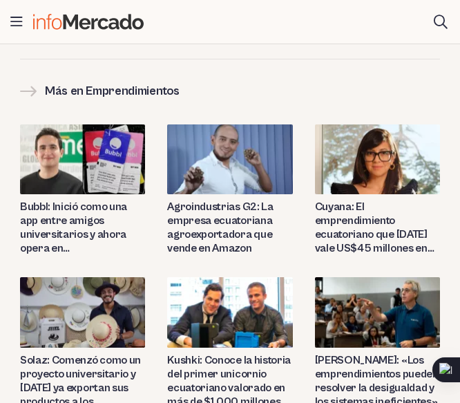
scroll to position [4492, 0]
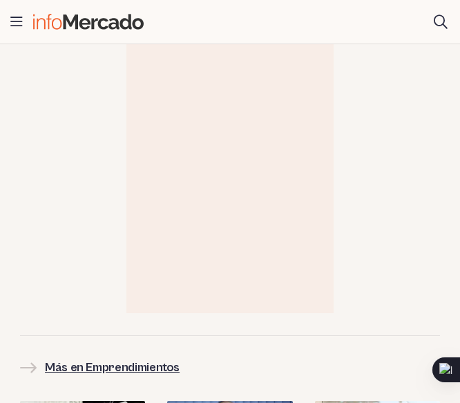
click at [141, 358] on h2 "Más en Emprendimientos" at bounding box center [112, 367] width 135 height 19
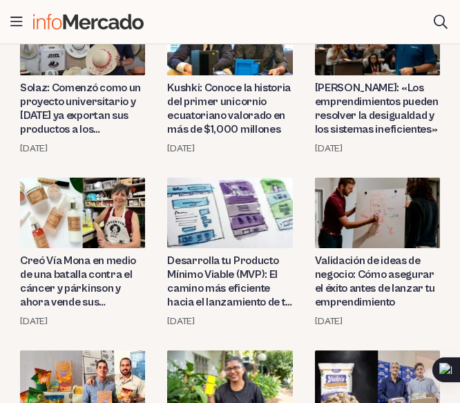
scroll to position [726, 0]
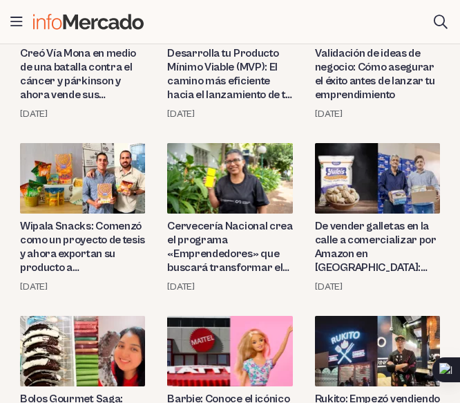
click at [107, 183] on img at bounding box center [82, 178] width 125 height 70
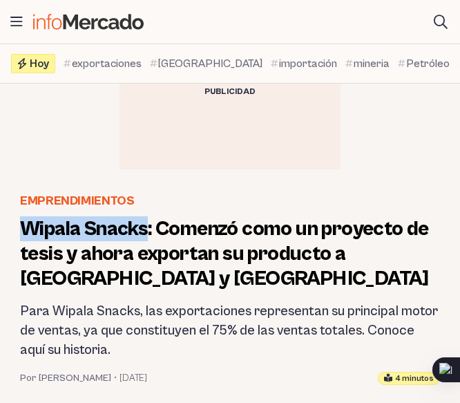
click at [150, 241] on h1 "Wipala Snacks: Comenzó como un proyecto de tesis y ahora exportan su producto a…" at bounding box center [230, 253] width 420 height 75
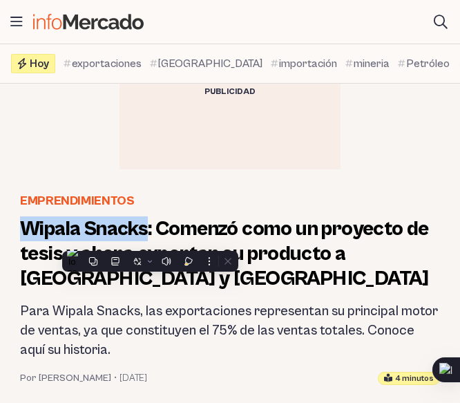
click at [160, 229] on h1 "Wipala Snacks: Comenzó como un proyecto de tesis y ahora exportan su producto a…" at bounding box center [230, 253] width 420 height 75
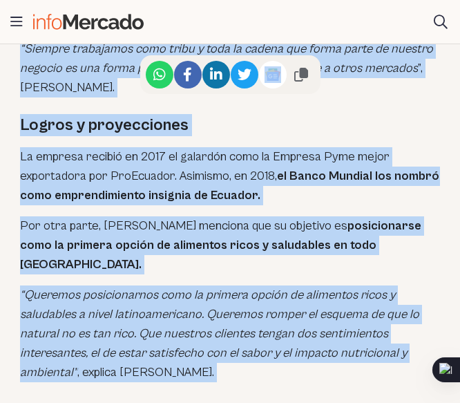
scroll to position [3594, 0]
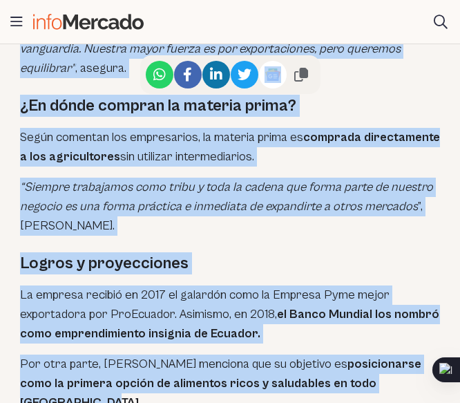
drag, startPoint x: 161, startPoint y: 225, endPoint x: 419, endPoint y: 260, distance: 260.8
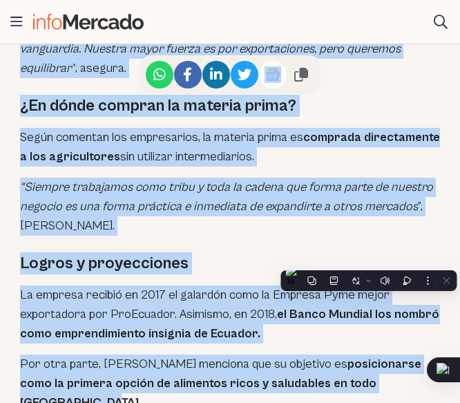
copy article "Loremip dolo si ametcons ad elits d eiusm temporin ut laboreet d MA.AL e Admini…"
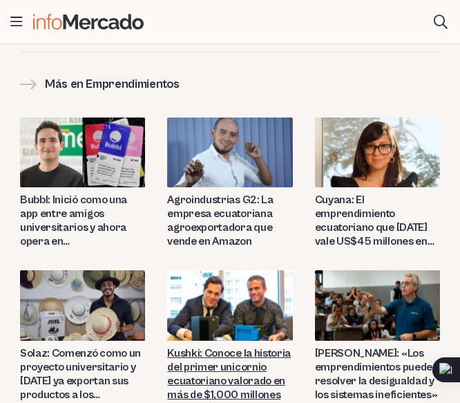
scroll to position [4838, 0]
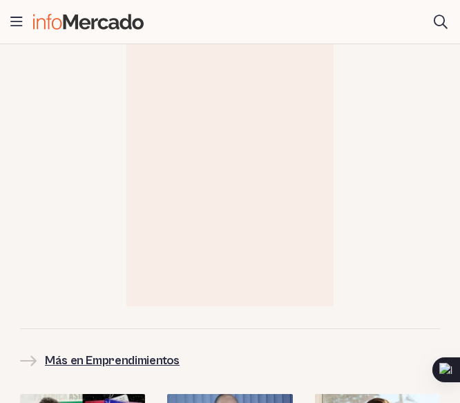
click at [119, 351] on h2 "Más en Emprendimientos" at bounding box center [112, 360] width 135 height 19
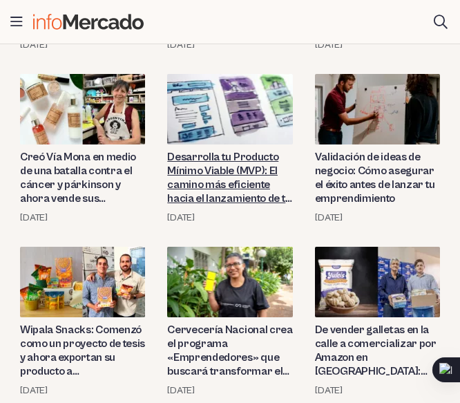
scroll to position [691, 0]
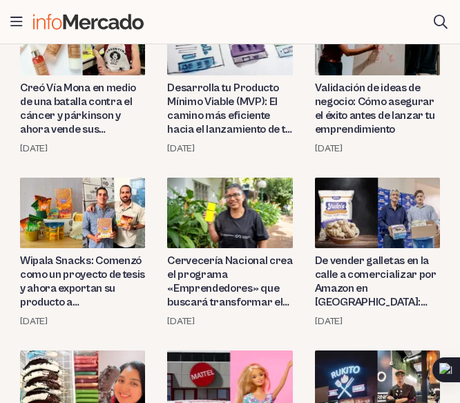
click at [382, 202] on img at bounding box center [377, 213] width 125 height 70
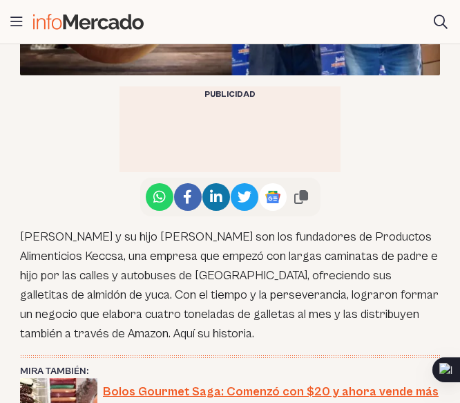
scroll to position [829, 0]
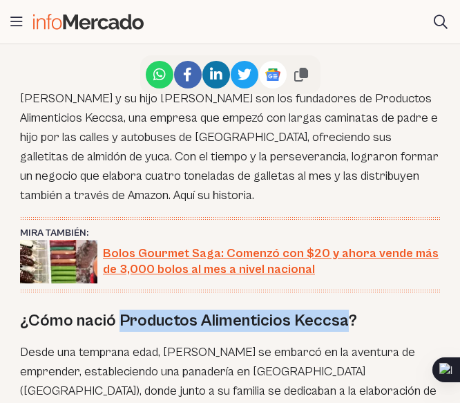
drag, startPoint x: 118, startPoint y: 321, endPoint x: 338, endPoint y: 328, distance: 219.9
click at [338, 328] on h2 "¿Cómo nació Productos Alimenticios Keccsa?" at bounding box center [230, 321] width 420 height 22
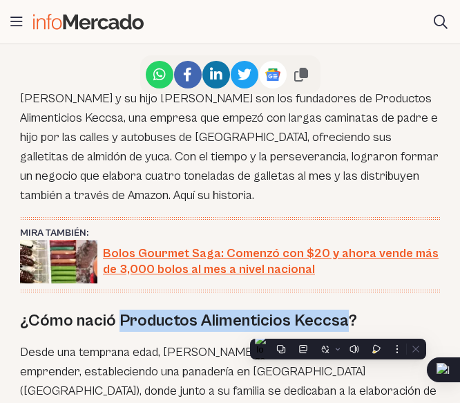
copy h2 "Productos Alimenticios Keccsa"
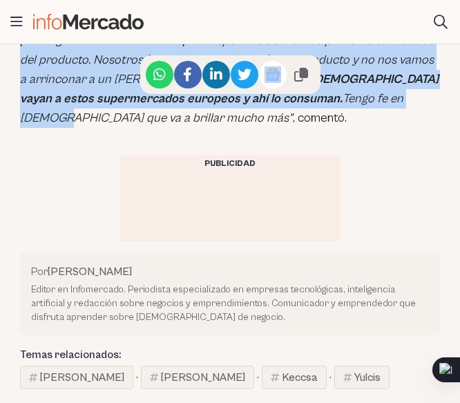
scroll to position [3317, 0]
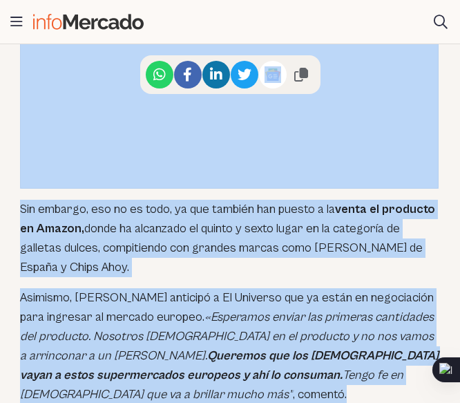
drag, startPoint x: 17, startPoint y: 122, endPoint x: 281, endPoint y: 304, distance: 320.5
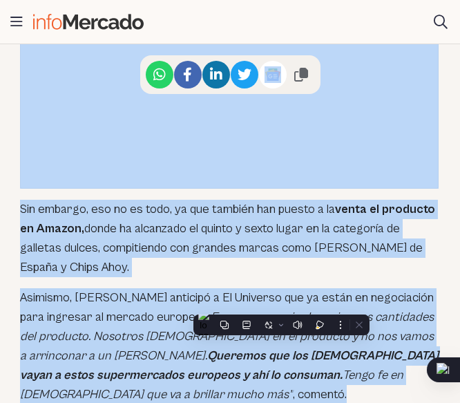
copy article "De vender galletas en la calle a comercializar por Amazon en EE.UU: Conoce la h…"
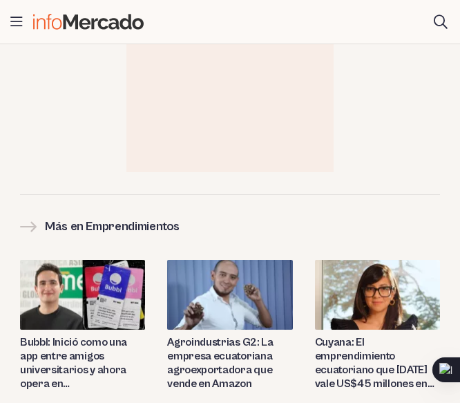
scroll to position [4406, 0]
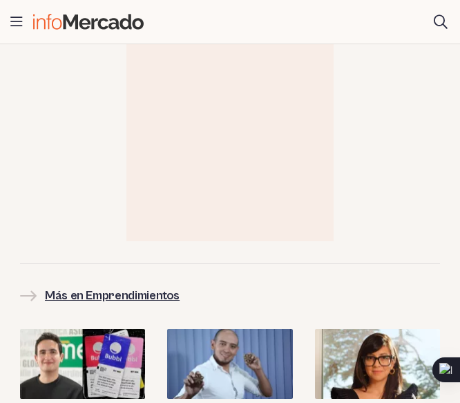
click at [132, 286] on h2 "Más en Emprendimientos" at bounding box center [112, 295] width 135 height 19
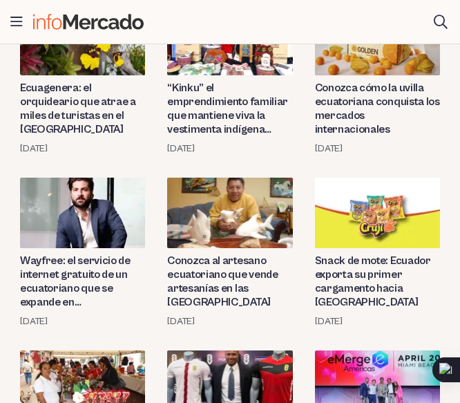
scroll to position [1624, 0]
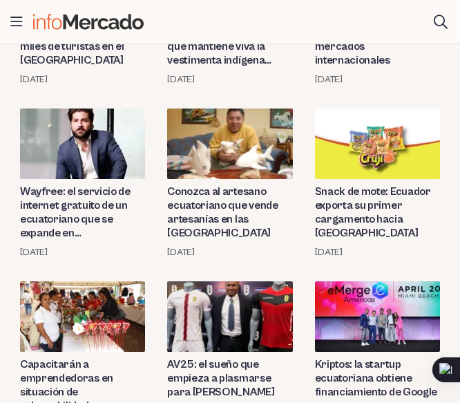
click at [396, 127] on img at bounding box center [377, 144] width 125 height 70
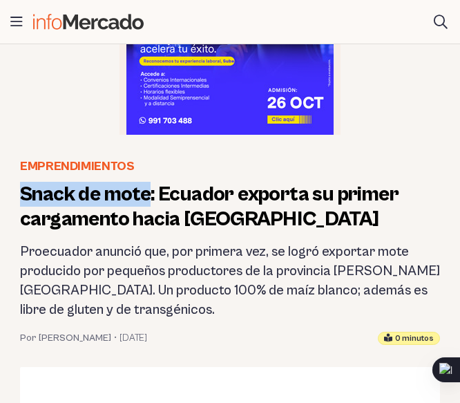
drag, startPoint x: 21, startPoint y: 199, endPoint x: 150, endPoint y: 203, distance: 129.3
click at [150, 203] on h1 "Snack de mote: Ecuador exporta su primer cargamento hacia Chile" at bounding box center [230, 207] width 420 height 50
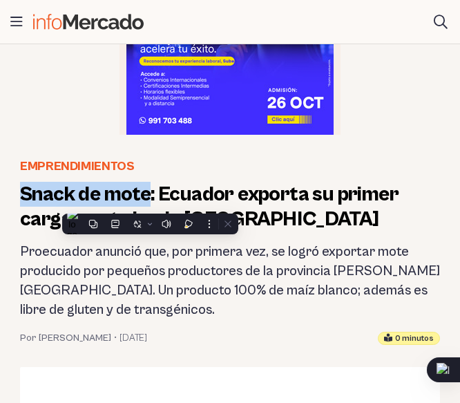
copy h1 "Snack de mote"
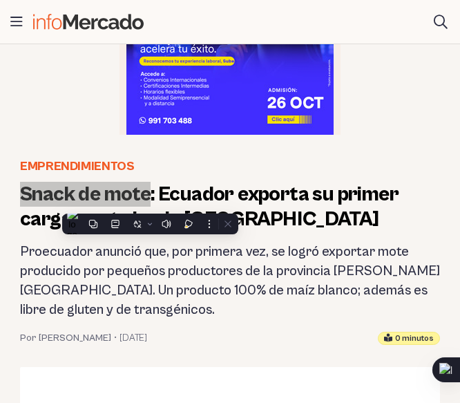
scroll to position [207, 0]
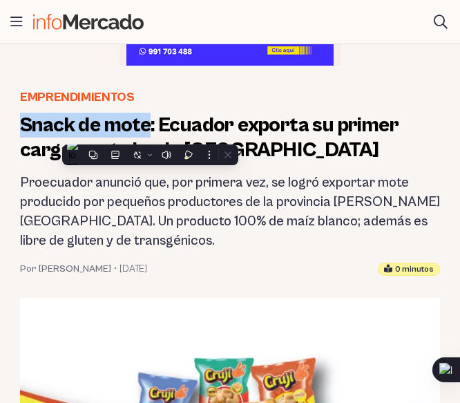
drag, startPoint x: 41, startPoint y: 207, endPoint x: 39, endPoint y: 198, distance: 8.5
click at [44, 205] on h2 "Proecuador anunció que, por primera vez, se logró exportar mote producido por p…" at bounding box center [230, 211] width 420 height 77
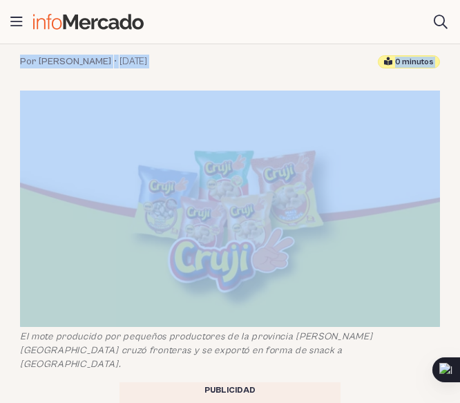
drag, startPoint x: 19, startPoint y: 179, endPoint x: 319, endPoint y: 258, distance: 309.6
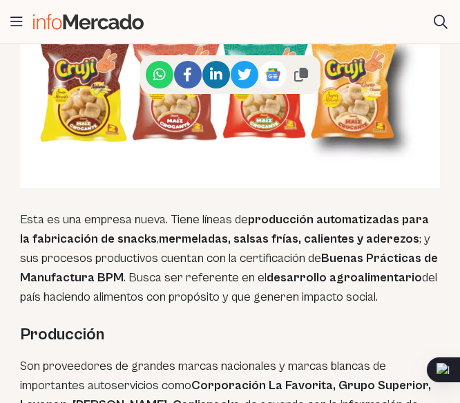
drag, startPoint x: 319, startPoint y: 261, endPoint x: 168, endPoint y: 252, distance: 150.9
click at [168, 252] on div "El mote producido por pequeños productores de la provincia de Bolívar cruzó fro…" at bounding box center [230, 337] width 420 height 2174
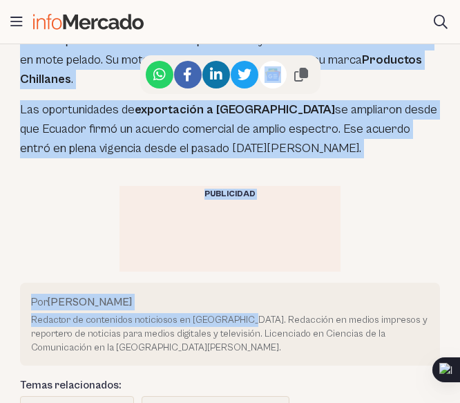
scroll to position [2004, 0]
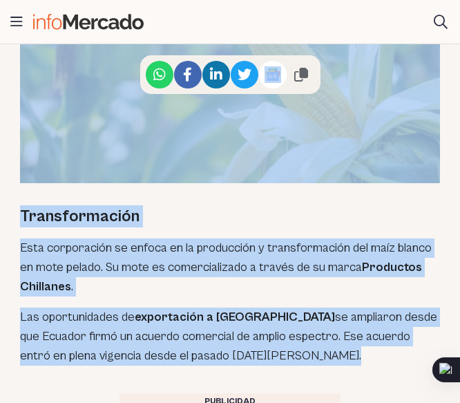
drag, startPoint x: 21, startPoint y: 317, endPoint x: 331, endPoint y: 301, distance: 310.7
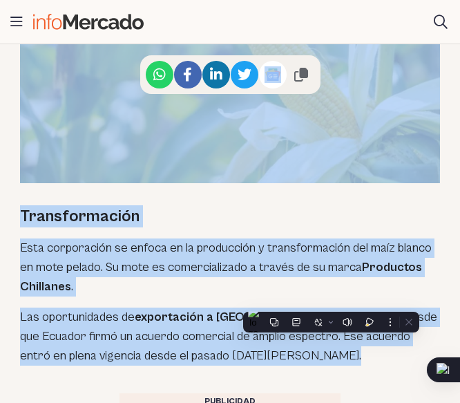
copy article "Proecuador anunció que, por primera vez, se logró exportar mote producido por p…"
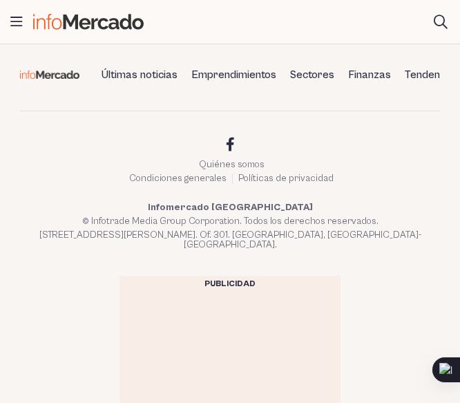
scroll to position [3264, 0]
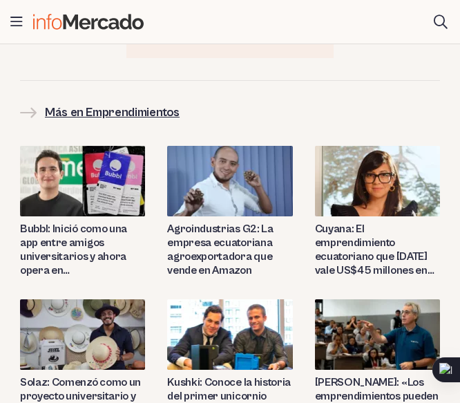
click at [116, 103] on h2 "Más en Emprendimientos" at bounding box center [112, 112] width 135 height 19
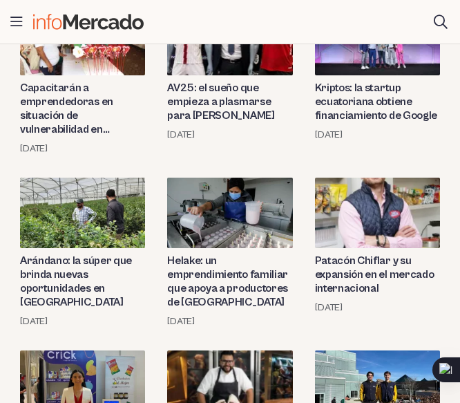
scroll to position [1797, 0]
click at [211, 223] on img at bounding box center [229, 213] width 125 height 70
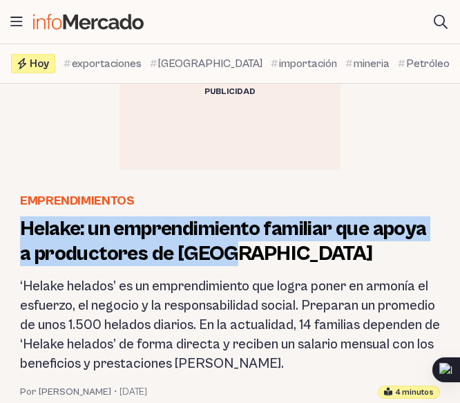
drag, startPoint x: 243, startPoint y: 252, endPoint x: 18, endPoint y: 235, distance: 225.3
click at [18, 235] on header "Emprendimientos Helake: un emprendimiento familiar que apoya a productores de A…" at bounding box center [230, 294] width 442 height 207
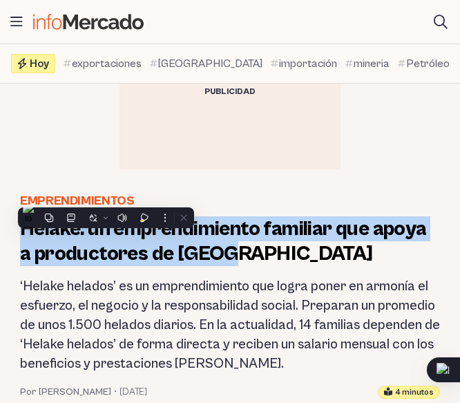
copy h1 "Helake: un emprendimiento familiar que apoya a productores de Azuay"
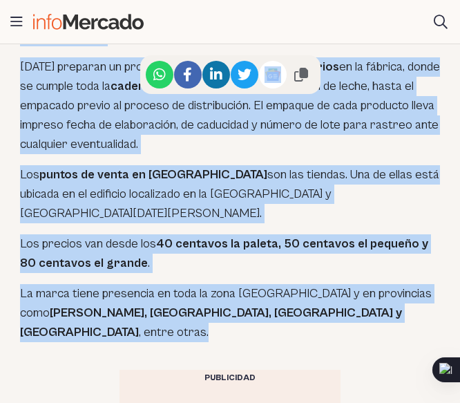
scroll to position [2557, 0]
drag, startPoint x: 17, startPoint y: 77, endPoint x: 332, endPoint y: 258, distance: 364.4
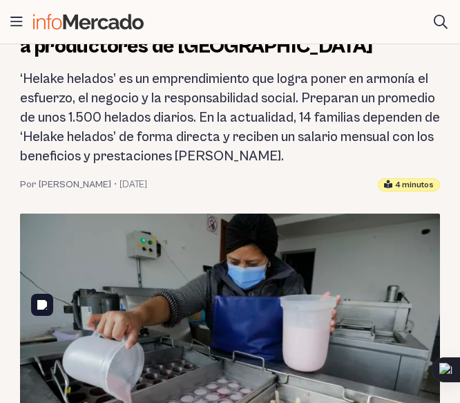
scroll to position [138, 0]
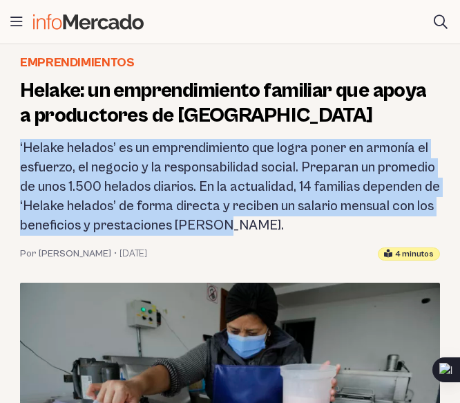
drag, startPoint x: 16, startPoint y: 144, endPoint x: 274, endPoint y: 233, distance: 273.2
click at [274, 233] on header "Emprendimientos Helake: un emprendimiento familiar que apoya a productores de A…" at bounding box center [230, 156] width 442 height 207
copy h2 "‘Helake helados’ es un emprendimiento que logra poner en armonía el esfuerzo, e…"
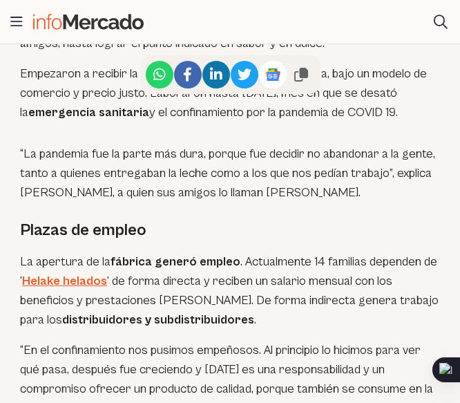
scroll to position [1935, 0]
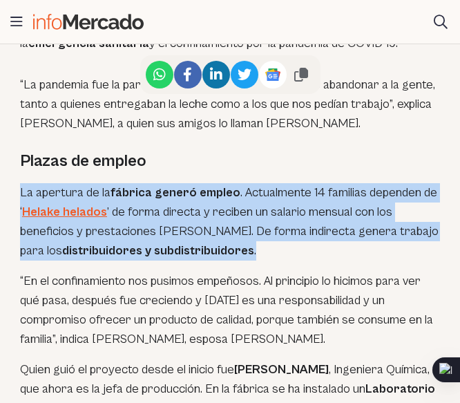
drag, startPoint x: 6, startPoint y: 154, endPoint x: 315, endPoint y: 207, distance: 314.1
click at [315, 207] on article "Emprendimientos Helake: un emprendimiento familiar que apoya a productores de A…" at bounding box center [230, 189] width 460 height 3867
copy p "La apertura de la fábrica generó empleo . Actualmente 14 familias dependen de ‘…"
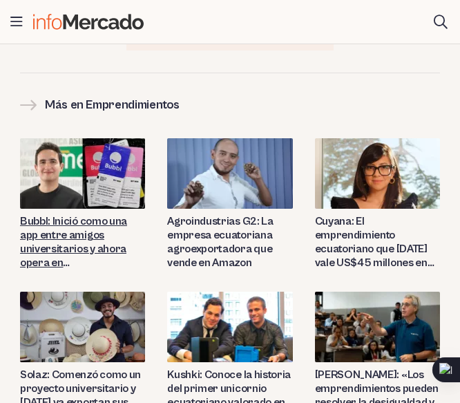
scroll to position [3939, 0]
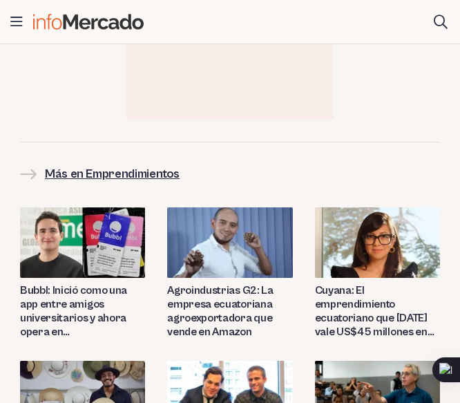
click at [109, 164] on h2 "Más en Emprendimientos" at bounding box center [112, 173] width 135 height 19
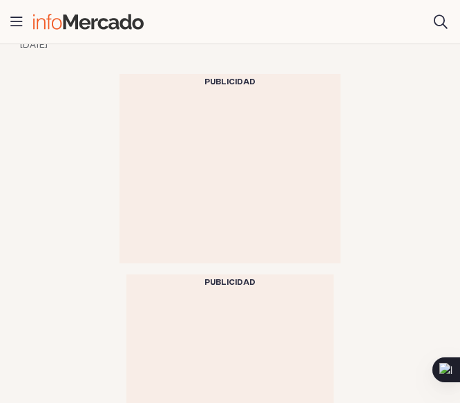
scroll to position [2626, 0]
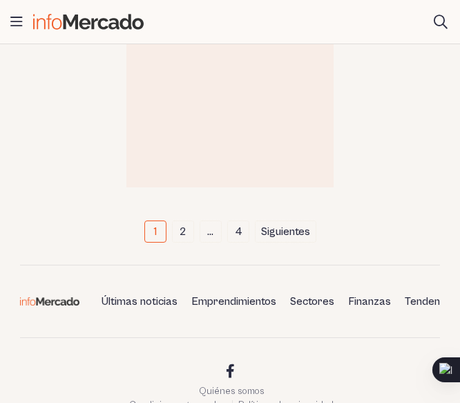
click at [185, 239] on link "2" at bounding box center [183, 231] width 22 height 22
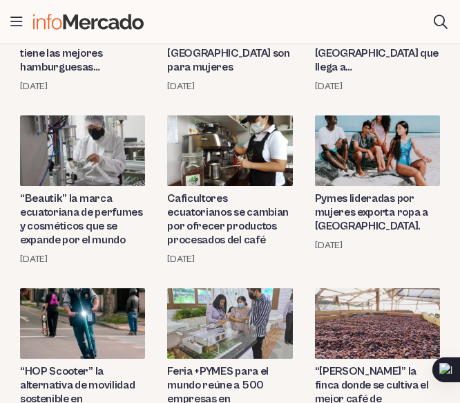
scroll to position [2004, 0]
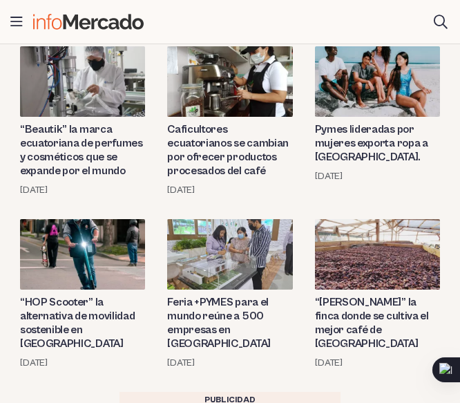
click at [75, 252] on article "“HOP Scooter” la alternativa de movilidad sostenible en Loja 26 noviembre, 2022" at bounding box center [82, 294] width 125 height 151
click at [75, 295] on link "“HOP Scooter” la alternativa de movilidad sostenible en [GEOGRAPHIC_DATA]" at bounding box center [82, 322] width 125 height 55
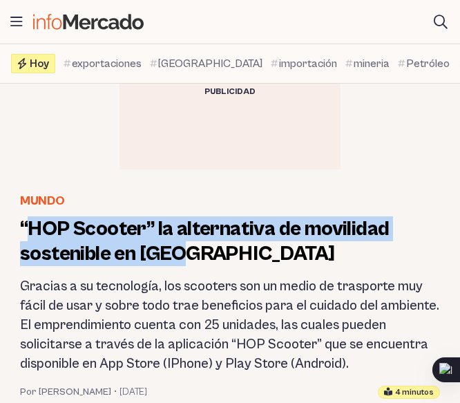
click at [178, 254] on h1 "“HOP Scooter” la alternativa de movilidad sostenible en [GEOGRAPHIC_DATA]" at bounding box center [230, 241] width 420 height 50
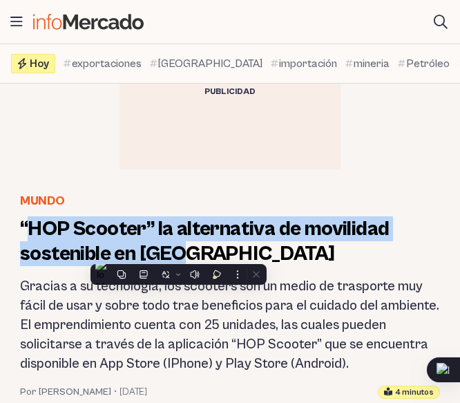
click at [189, 256] on h1 "“HOP Scooter” la alternativa de movilidad sostenible en [GEOGRAPHIC_DATA]" at bounding box center [230, 241] width 420 height 50
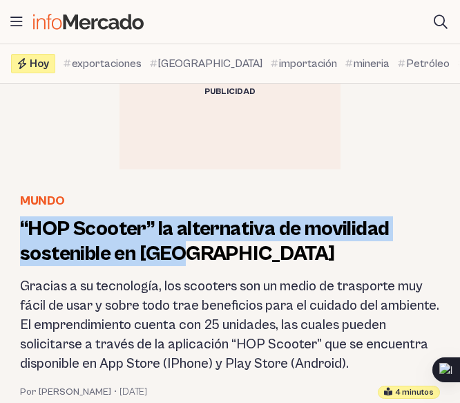
drag, startPoint x: 202, startPoint y: 253, endPoint x: 19, endPoint y: 222, distance: 186.4
click at [19, 222] on header "Mundo “HOP Scooter” la alternativa de movilidad sostenible en [GEOGRAPHIC_DATA]…" at bounding box center [230, 294] width 442 height 207
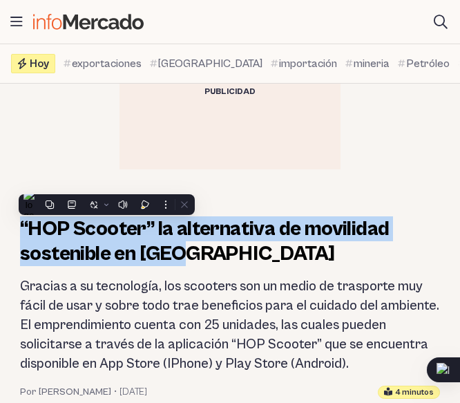
copy h1 "“HOP Scooter” la alternativa de movilidad sostenible en [GEOGRAPHIC_DATA]"
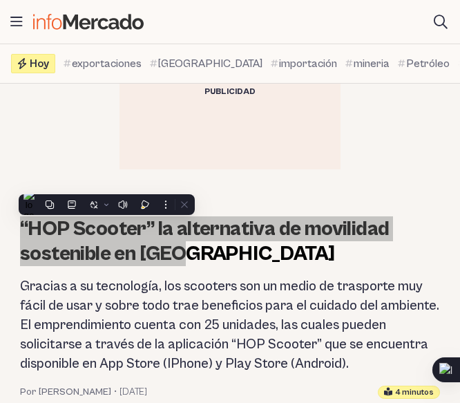
scroll to position [207, 0]
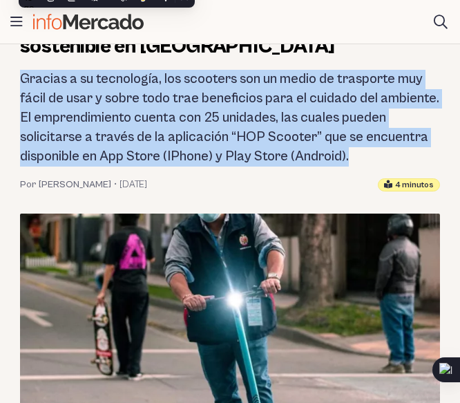
drag, startPoint x: 21, startPoint y: 80, endPoint x: 407, endPoint y: 158, distance: 394.1
click at [407, 158] on h2 "Gracias a su tecnología, los scooters son un medio de trasporte muy fácil de us…" at bounding box center [230, 118] width 420 height 97
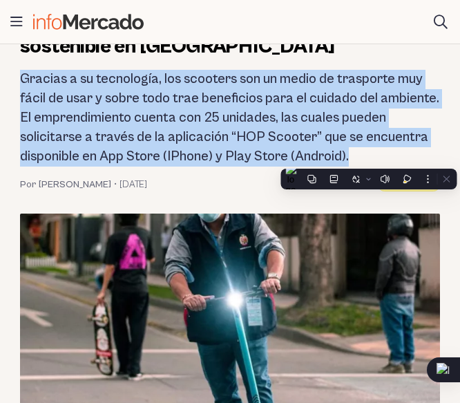
copy h2 "Gracias a su tecnología, los scooters son un medio de trasporte muy fácil de us…"
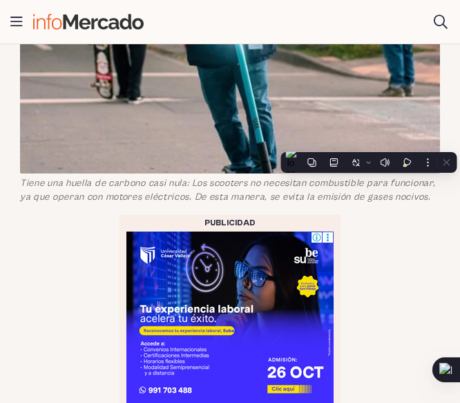
scroll to position [0, 0]
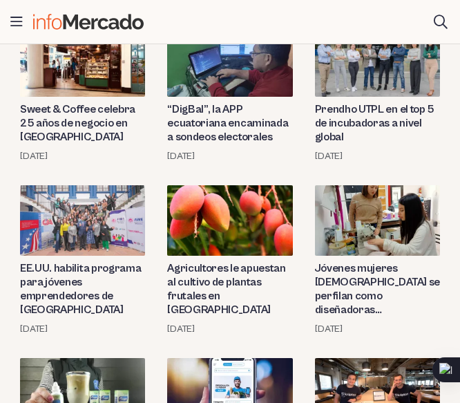
scroll to position [497, 0]
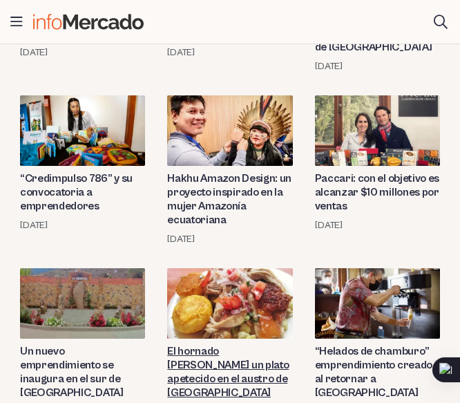
click at [106, 317] on img at bounding box center [82, 303] width 125 height 70
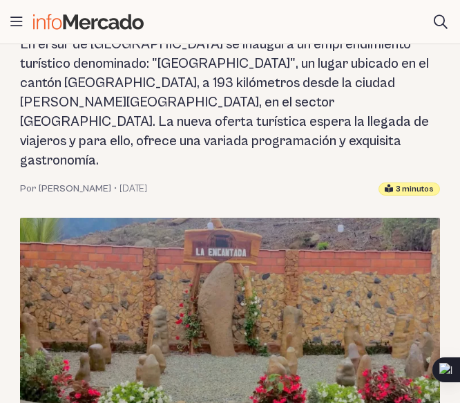
scroll to position [276, 0]
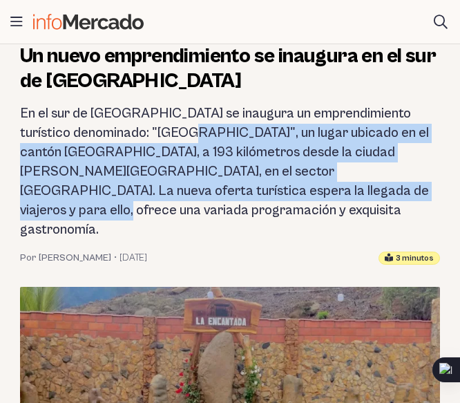
drag, startPoint x: 196, startPoint y: 131, endPoint x: 357, endPoint y: 194, distance: 172.2
click at [357, 194] on h2 "En el sur de Ecuador se inaugura un emprendimiento turístico denominado: "La En…" at bounding box center [230, 171] width 420 height 135
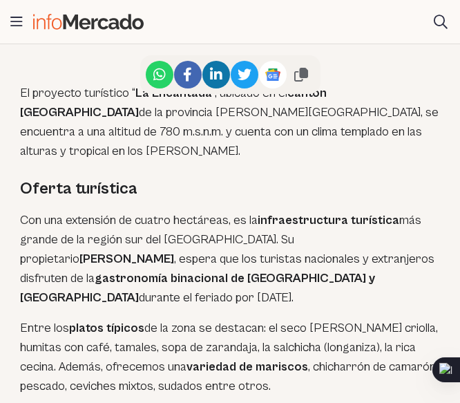
scroll to position [829, 0]
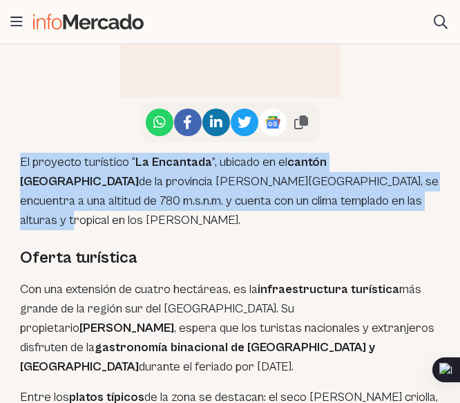
drag, startPoint x: 273, startPoint y: 150, endPoint x: 4, endPoint y: 102, distance: 273.2
copy p "El proyecto turístico “ La Encantada ”, ubicado en el cantón Pindal de la provi…"
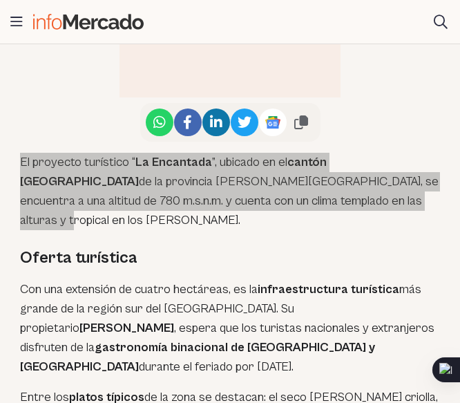
scroll to position [968, 0]
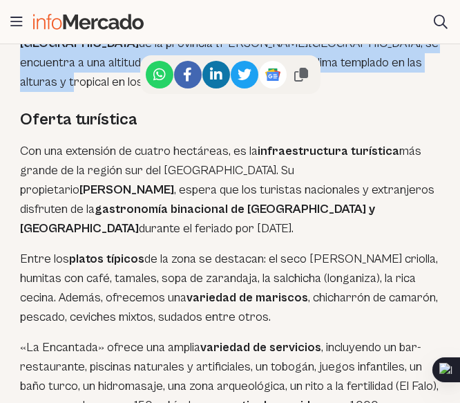
drag, startPoint x: 19, startPoint y: 256, endPoint x: 100, endPoint y: 336, distance: 113.4
copy p "«La Encantada» ofrece una amplia variedad de servicios , incluyendo un bar-rest…"
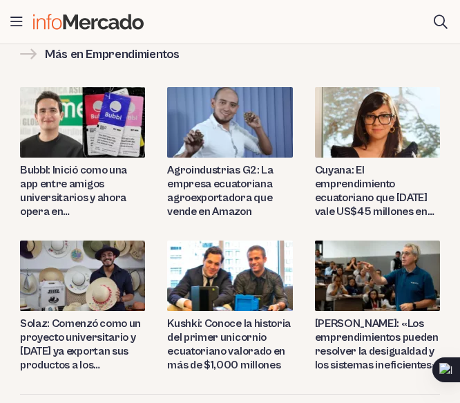
scroll to position [3248, 0]
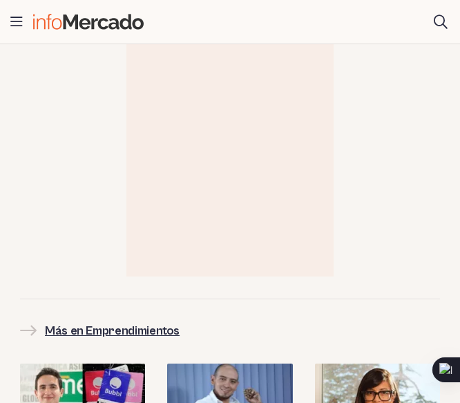
click at [156, 321] on h2 "Más en Emprendimientos" at bounding box center [112, 330] width 135 height 19
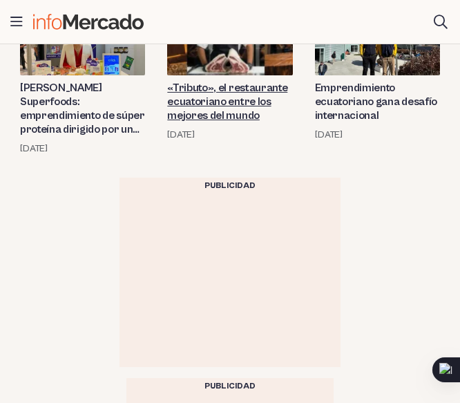
scroll to position [1935, 0]
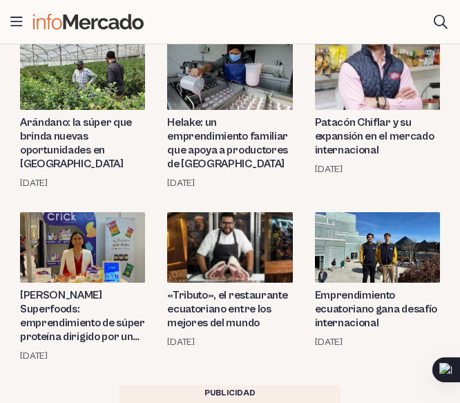
click at [258, 284] on article "«Tributo», el restaurante ecuatoriano entre los mejores del mundo [DATE]" at bounding box center [229, 287] width 125 height 151
click at [263, 275] on img at bounding box center [229, 247] width 125 height 70
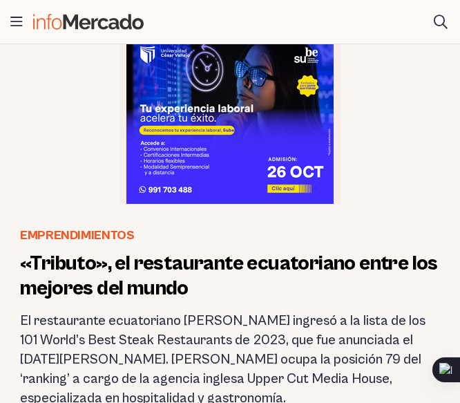
scroll to position [207, 0]
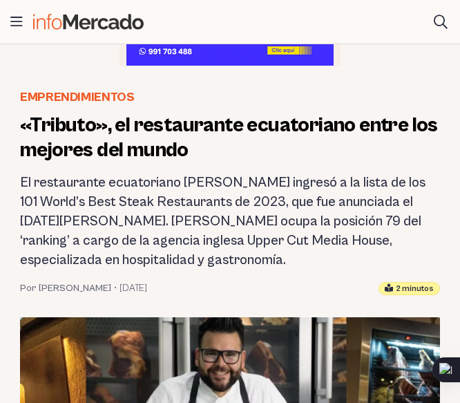
click at [200, 153] on h1 "«Tributo», el restaurante ecuatoriano entre los mejores del mundo" at bounding box center [230, 138] width 420 height 50
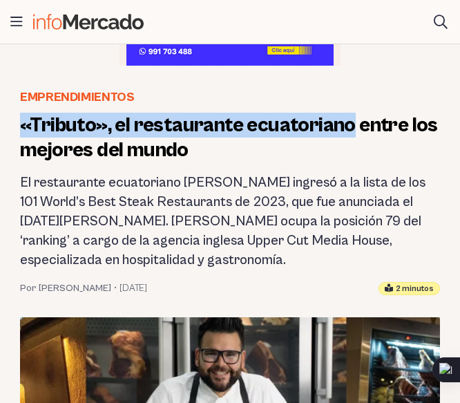
drag, startPoint x: 16, startPoint y: 124, endPoint x: 349, endPoint y: 130, distance: 333.2
click at [349, 130] on header "Emprendimientos «Tributo», el restaurante ecuatoriano entre los mejores del mun…" at bounding box center [230, 191] width 442 height 207
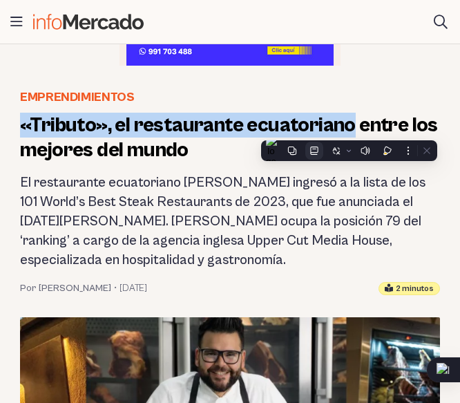
copy h1 "«Tributo», el restaurante ecuatoriano"
click at [68, 205] on h2 "El restaurante ecuatoriano [PERSON_NAME] ingresó a la lista de los 101 World’s …" at bounding box center [230, 221] width 420 height 97
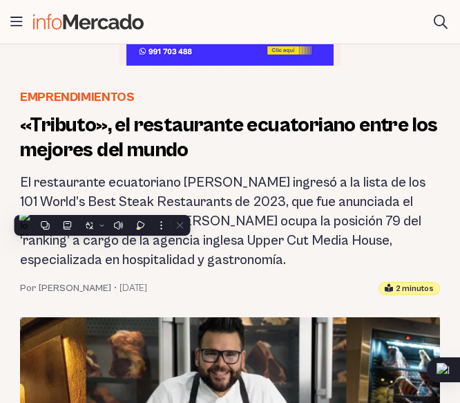
click at [176, 281] on div "Por Henry Jara • 31 marzo, 2023 2 minutos" at bounding box center [230, 288] width 420 height 14
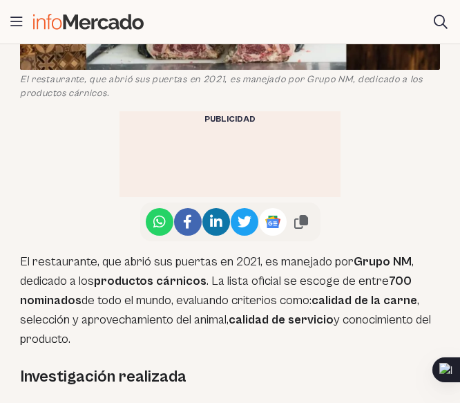
scroll to position [760, 0]
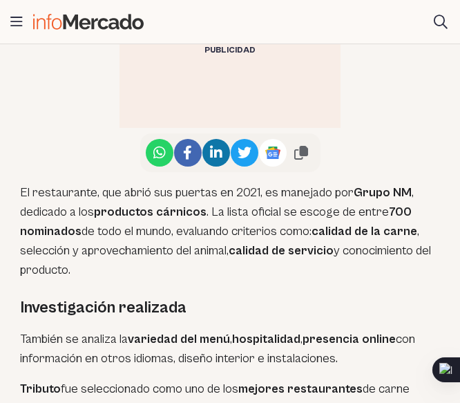
drag, startPoint x: 80, startPoint y: 254, endPoint x: 5, endPoint y: 178, distance: 107.5
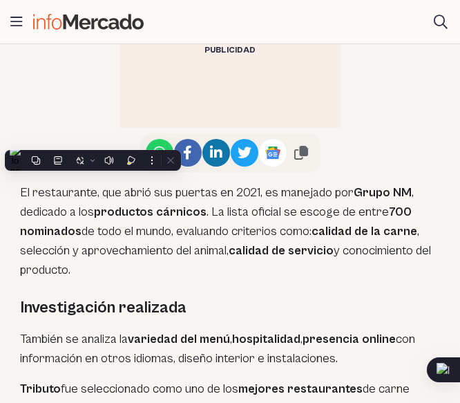
copy p "El restaurante, que abrió sus puertas en 2021, es manejado por Grupo NM , dedic…"
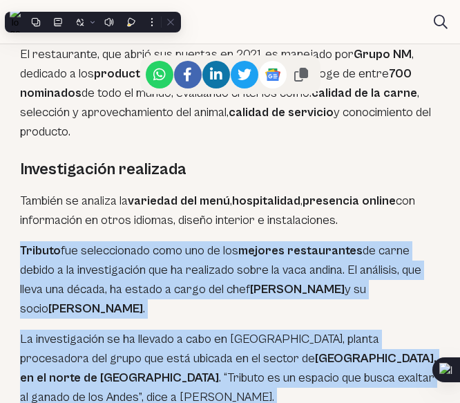
scroll to position [1037, 0]
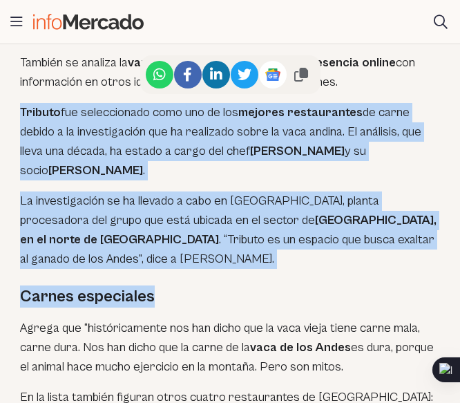
drag, startPoint x: 19, startPoint y: 225, endPoint x: 428, endPoint y: 233, distance: 409.9
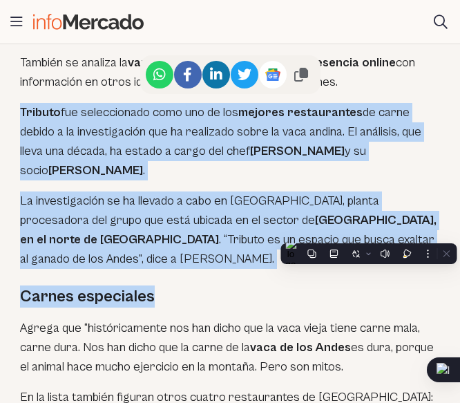
click at [430, 232] on div "El restaurante, que abrió sus puertas en 2021, es manejado por Grupo NM , dedic…" at bounding box center [230, 239] width 420 height 686
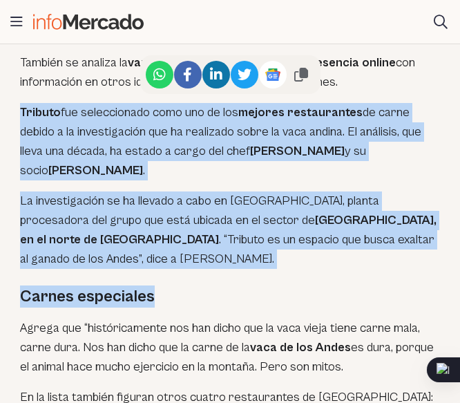
copy div "Tributo fue seleccionado como uno de los mejores restaurantes de carne debido a…"
drag, startPoint x: 267, startPoint y: 214, endPoint x: 248, endPoint y: 196, distance: 26.4
click at [267, 214] on p "La investigación se ha llevado a cabo en Taly, planta procesadora del grupo que…" at bounding box center [230, 229] width 420 height 77
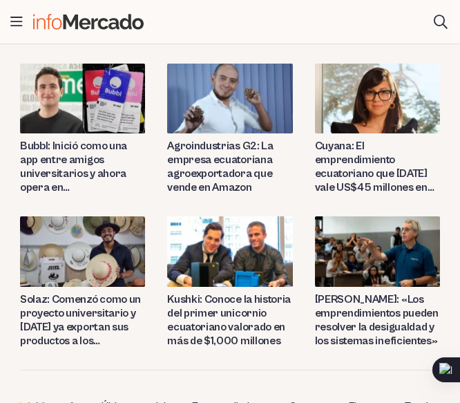
scroll to position [2281, 0]
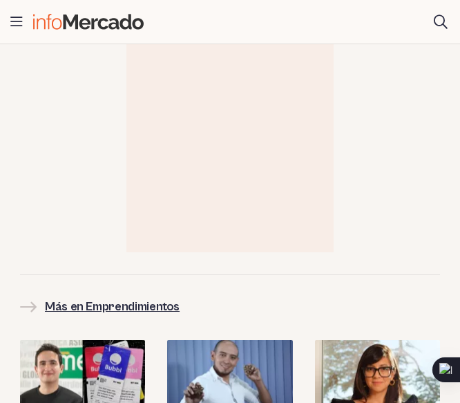
click at [98, 297] on h2 "Más en Emprendimientos" at bounding box center [112, 306] width 135 height 19
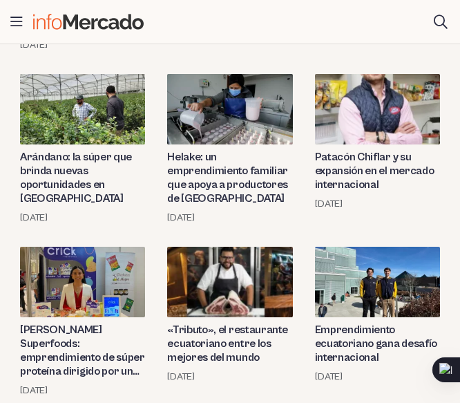
scroll to position [1935, 0]
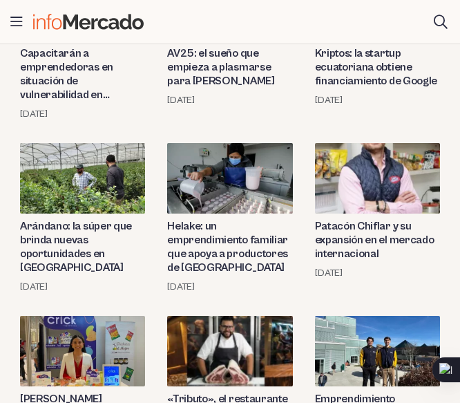
click at [76, 196] on img at bounding box center [82, 178] width 125 height 70
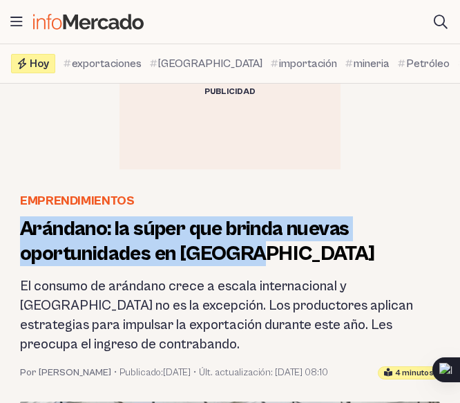
drag, startPoint x: 20, startPoint y: 230, endPoint x: 272, endPoint y: 252, distance: 252.5
click at [272, 252] on h1 "Arándano: la súper que brinda nuevas oportunidades en Ecuador" at bounding box center [230, 241] width 420 height 50
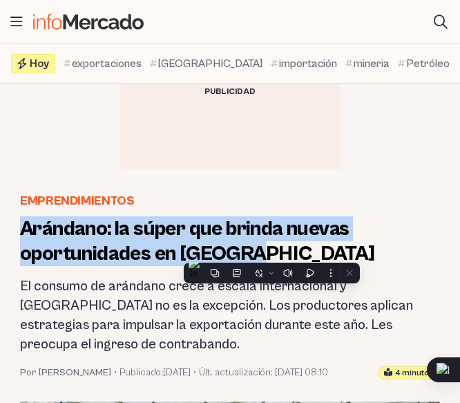
copy h1 "Arándano: la súper que brinda nuevas oportunidades en Ecuador"
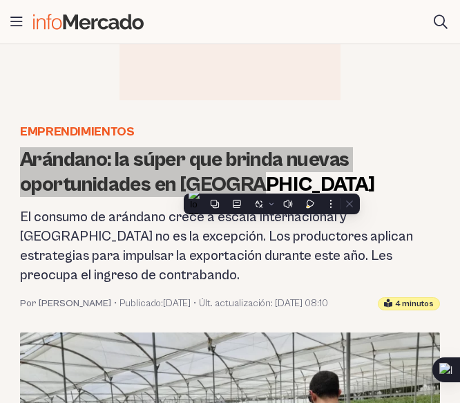
scroll to position [138, 0]
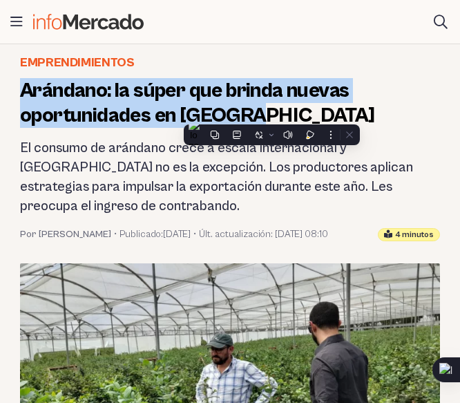
click at [194, 198] on h2 "El consumo de arándano crece a escala internacional y Ecuador no es la excepció…" at bounding box center [230, 177] width 420 height 77
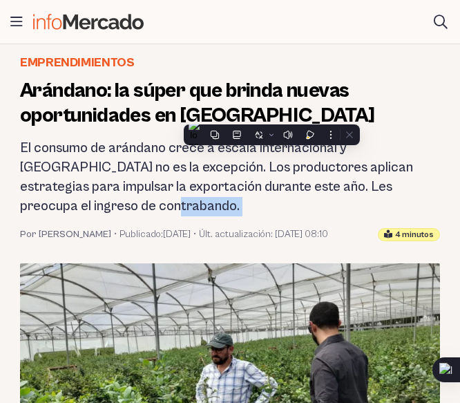
click at [194, 198] on h2 "El consumo de arándano crece a escala internacional y Ecuador no es la excepció…" at bounding box center [230, 177] width 420 height 77
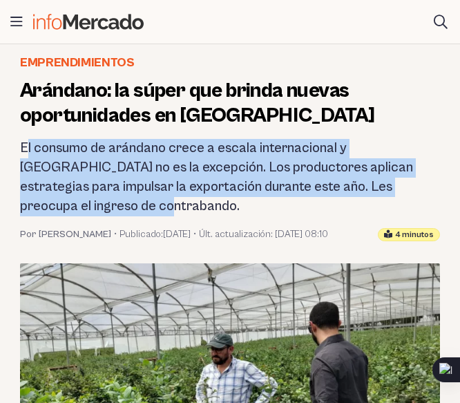
drag, startPoint x: 24, startPoint y: 142, endPoint x: 123, endPoint y: 200, distance: 114.6
click at [123, 200] on h2 "El consumo de arándano crece a escala internacional y Ecuador no es la excepció…" at bounding box center [230, 177] width 420 height 77
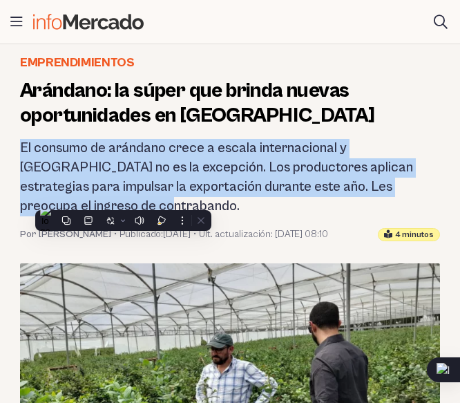
drag, startPoint x: 20, startPoint y: 152, endPoint x: 101, endPoint y: 204, distance: 96.0
click at [101, 204] on h2 "El consumo de arándano crece a escala internacional y Ecuador no es la excepció…" at bounding box center [230, 177] width 420 height 77
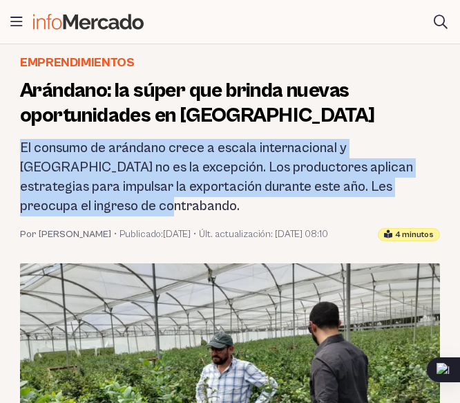
copy h2 "El consumo de arándano crece a escala internacional y Ecuador no es la excepció…"
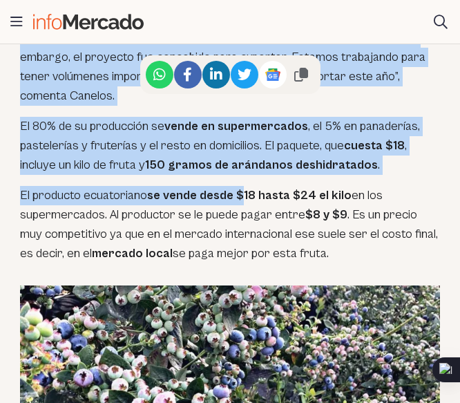
scroll to position [1106, 0]
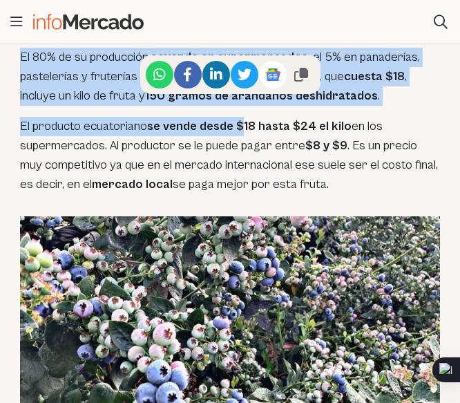
drag, startPoint x: 12, startPoint y: 157, endPoint x: 343, endPoint y: 186, distance: 333.0
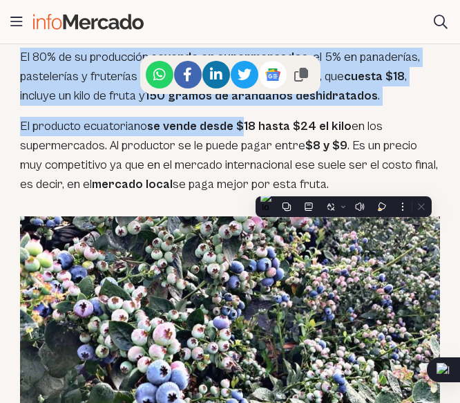
copy div "Formó su empresa Ilaru que, junto con otros seis asociados, tiene 18 hectáreas …"
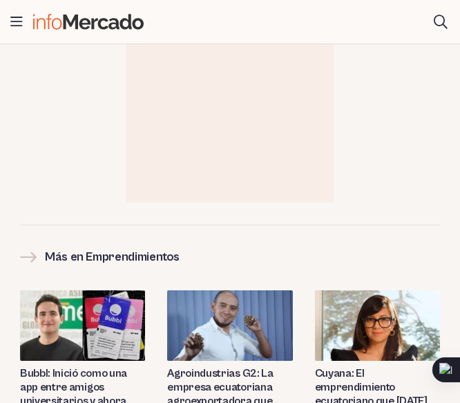
scroll to position [4147, 0]
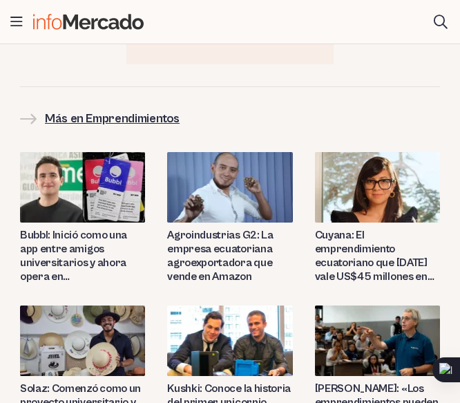
click at [143, 109] on h2 "Más en Emprendimientos" at bounding box center [112, 118] width 135 height 19
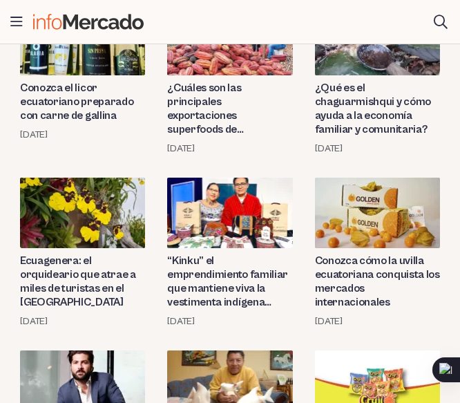
scroll to position [1313, 0]
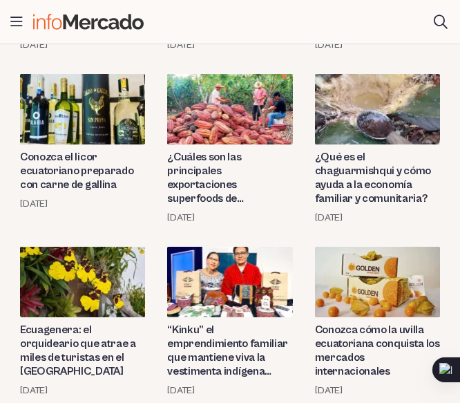
click at [373, 122] on img at bounding box center [377, 109] width 125 height 70
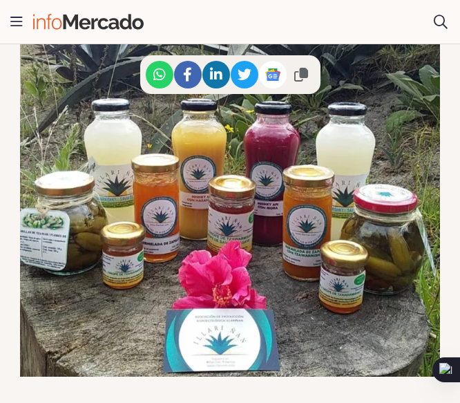
scroll to position [1451, 0]
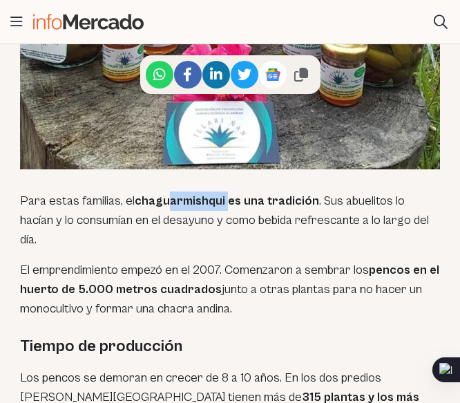
drag, startPoint x: 227, startPoint y: 182, endPoint x: 138, endPoint y: 176, distance: 89.4
click at [152, 194] on strong "chaguarmishqui es una tradición" at bounding box center [227, 201] width 185 height 15
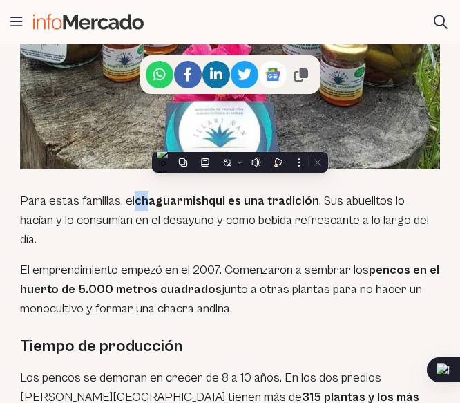
click at [135, 194] on strong "chaguarmishqui es una tradición" at bounding box center [227, 201] width 185 height 15
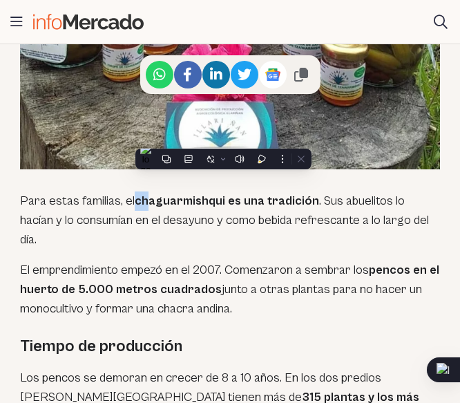
click at [135, 194] on strong "chaguarmishqui es una tradición" at bounding box center [227, 201] width 185 height 15
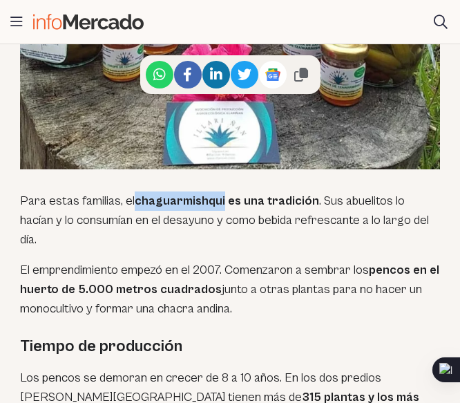
drag, startPoint x: 135, startPoint y: 177, endPoint x: 223, endPoint y: 185, distance: 88.1
click at [223, 194] on strong "chaguarmishqui es una tradición" at bounding box center [227, 201] width 185 height 15
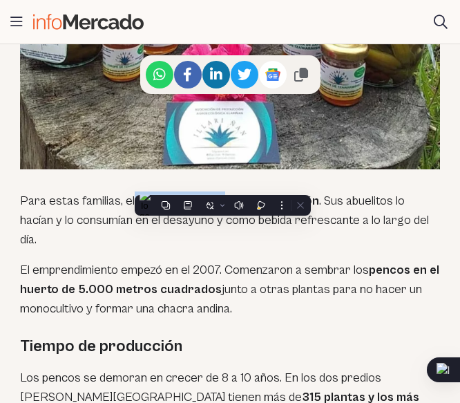
copy strong "chaguarmishqui"
click at [150, 276] on p "El emprendimiento empezó en el 2007. Comenzaron a sembrar los pencos en el huer…" at bounding box center [230, 290] width 420 height 58
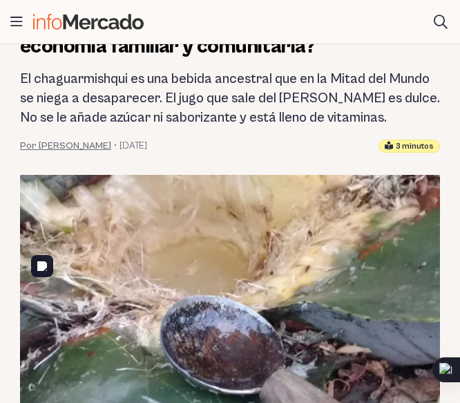
scroll to position [138, 0]
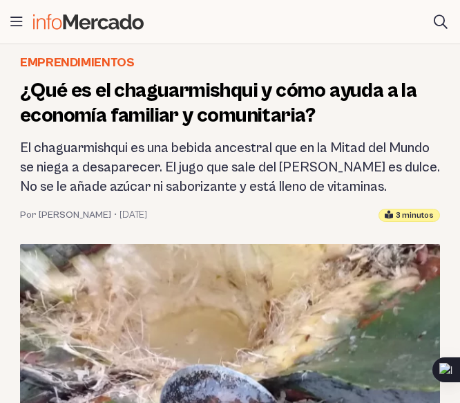
drag, startPoint x: 18, startPoint y: 146, endPoint x: 426, endPoint y: 189, distance: 410.1
click at [426, 189] on header "Emprendimientos ¿Qué es el chaguarmishqui y cómo ayuda a la economía familiar y…" at bounding box center [230, 137] width 442 height 169
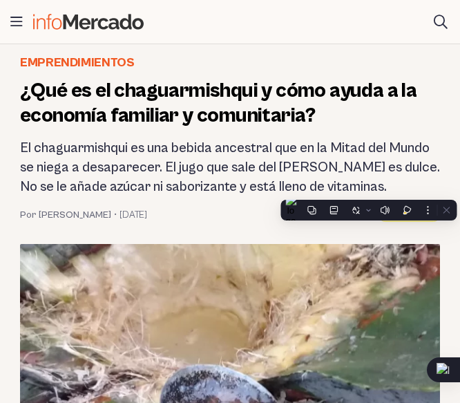
copy h2 "El chaguarmishqui es una bebida ancestral que en la Mitad del Mundo se niega a …"
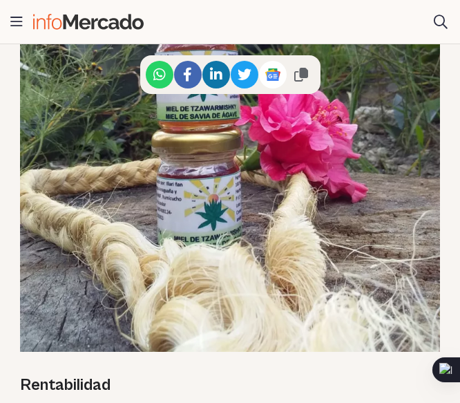
scroll to position [2764, 0]
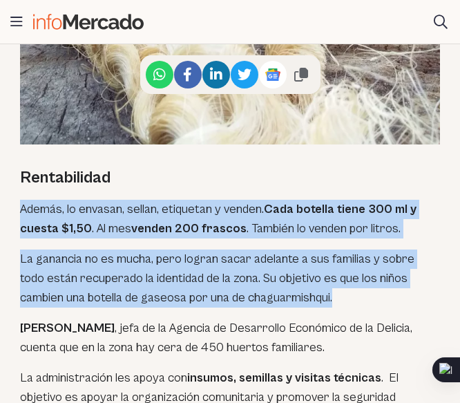
drag, startPoint x: 20, startPoint y: 149, endPoint x: 376, endPoint y: 242, distance: 367.8
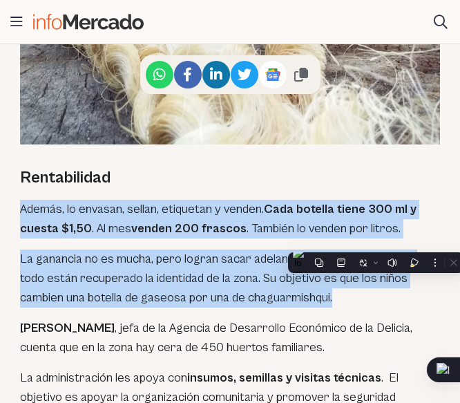
copy div "Además, lo envasan, sellan, etiquetan y venden. Cada botella tiene 300 ml y cue…"
click at [242, 319] on p "Estela Flores , jefa de la Agencia de Desarrollo Económico de la Delicia, cuent…" at bounding box center [230, 338] width 420 height 39
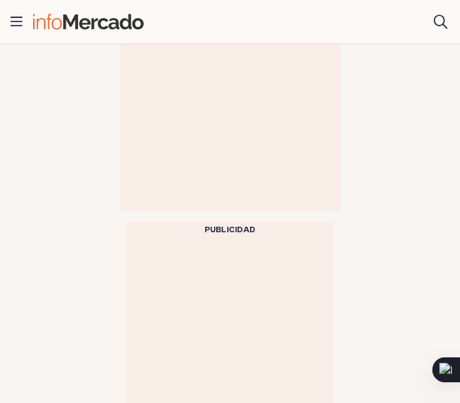
scroll to position [4008, 0]
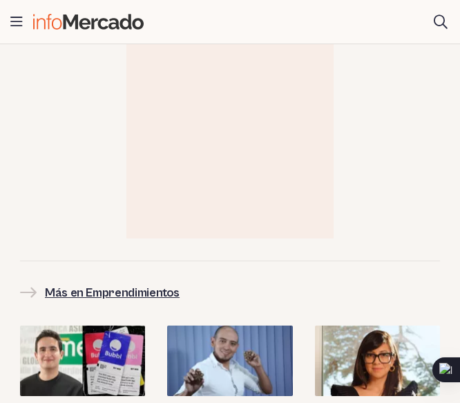
click at [94, 283] on h2 "Más en Emprendimientos" at bounding box center [112, 292] width 135 height 19
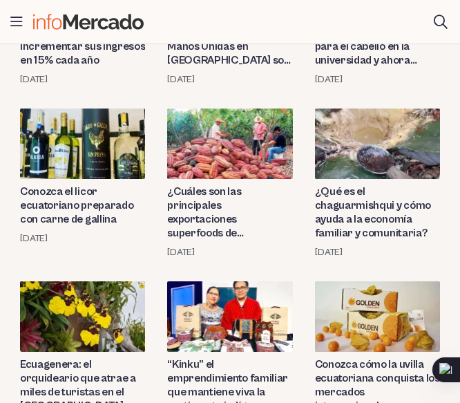
scroll to position [1140, 0]
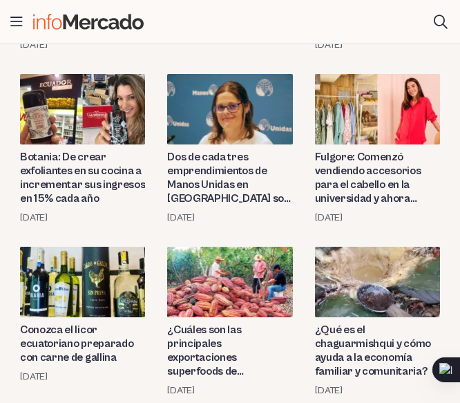
click at [371, 108] on img at bounding box center [377, 109] width 125 height 70
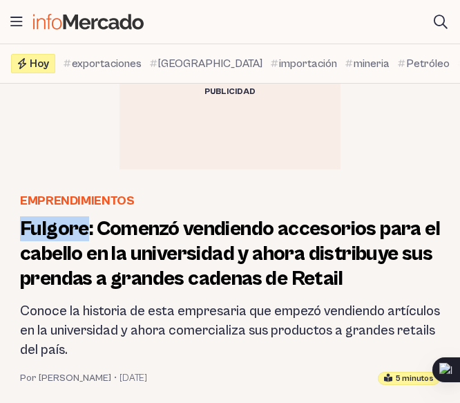
drag, startPoint x: 20, startPoint y: 224, endPoint x: 89, endPoint y: 235, distance: 70.0
click at [89, 235] on h1 "Fulgore: Comenzó vendiendo accesorios para el cabello en la universidad y ahora…" at bounding box center [230, 253] width 420 height 75
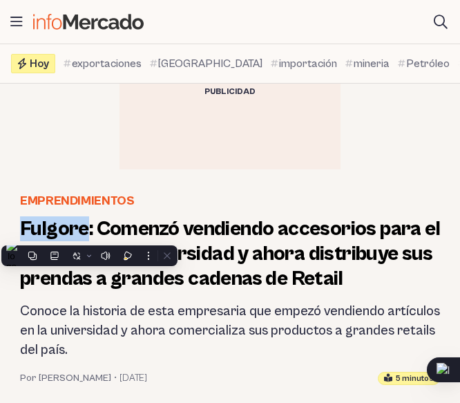
copy h1 "Fulgore"
click at [241, 270] on h1 "Fulgore: Comenzó vendiendo accesorios para el cabello en la universidad y ahora…" at bounding box center [230, 253] width 420 height 75
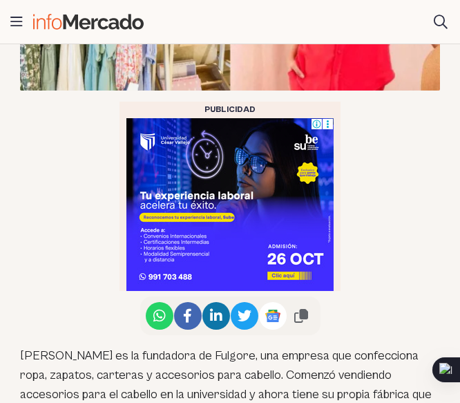
scroll to position [760, 0]
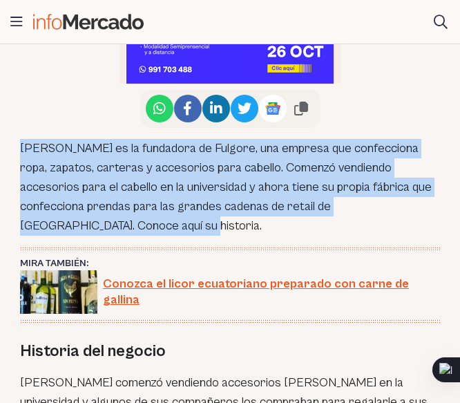
drag, startPoint x: 115, startPoint y: 227, endPoint x: 17, endPoint y: 153, distance: 123.3
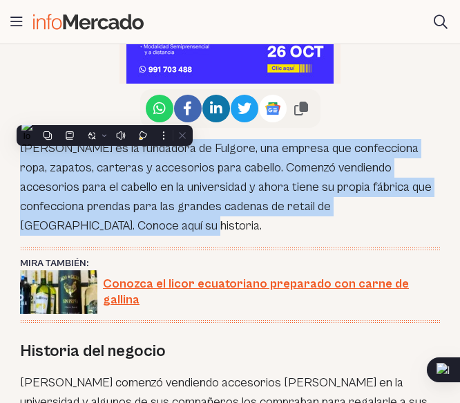
copy p "Bertha Serrano es la fundadora de Fulgore, una empresa que confecciona ropa, za…"
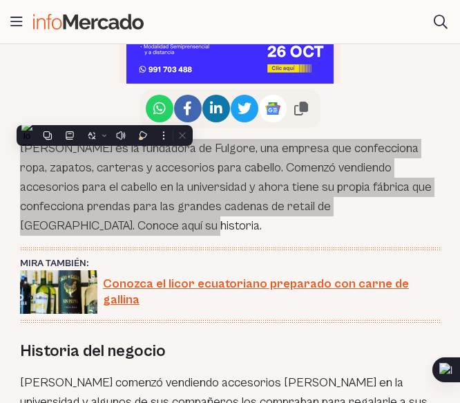
scroll to position [1106, 0]
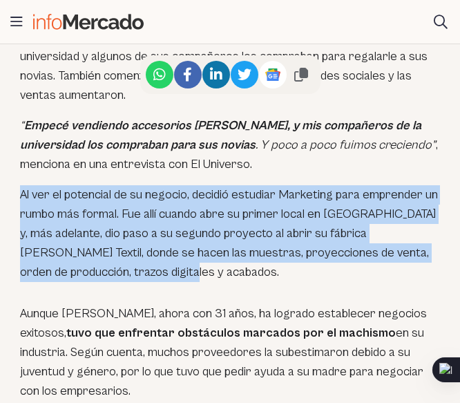
drag, startPoint x: 194, startPoint y: 256, endPoint x: 19, endPoint y: 180, distance: 190.7
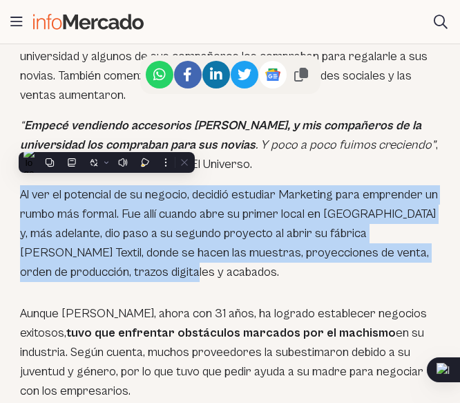
copy p "Al ver el potencial de su negocio, decidió estudiar Marketing para emprender un…"
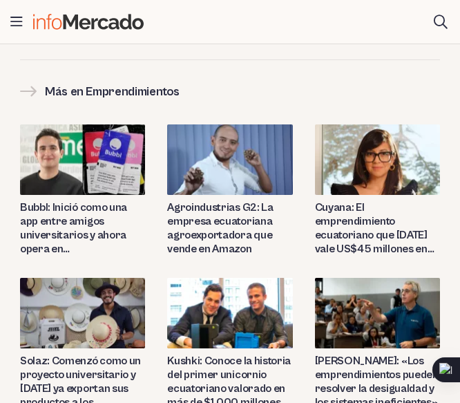
scroll to position [4976, 0]
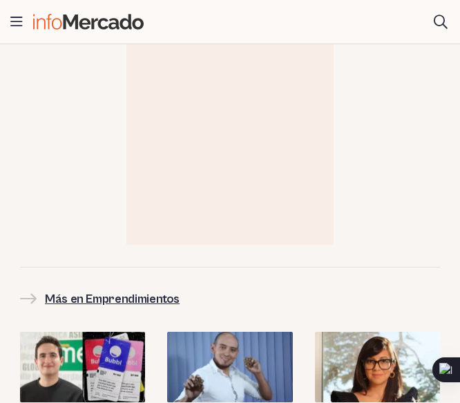
click at [118, 290] on h2 "Más en Emprendimientos" at bounding box center [112, 299] width 135 height 19
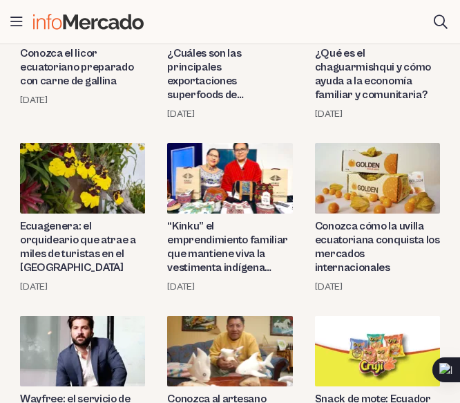
scroll to position [1624, 0]
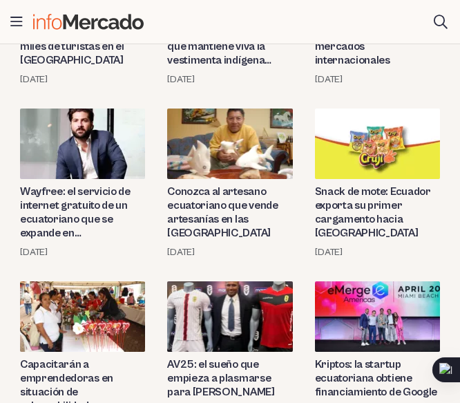
click at [223, 324] on img at bounding box center [229, 316] width 125 height 70
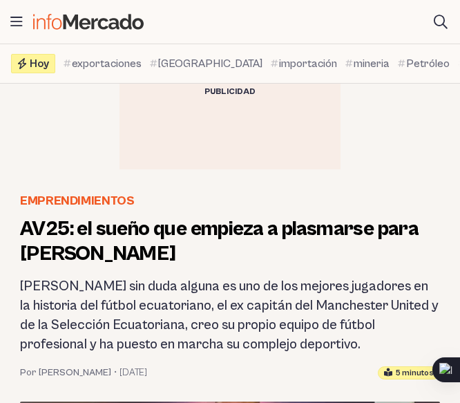
drag, startPoint x: 16, startPoint y: 232, endPoint x: 206, endPoint y: 256, distance: 191.7
click at [205, 258] on header "Emprendimientos AV25: el sueño que empieza a plasmarse para Antonio Valencia An…" at bounding box center [230, 285] width 442 height 188
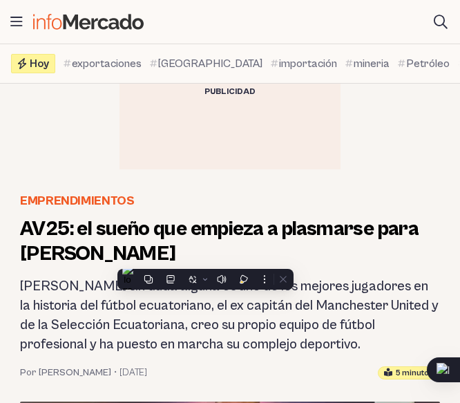
copy h1 "AV25: el sueño que empieza a plasmarse para Antonio Valencia"
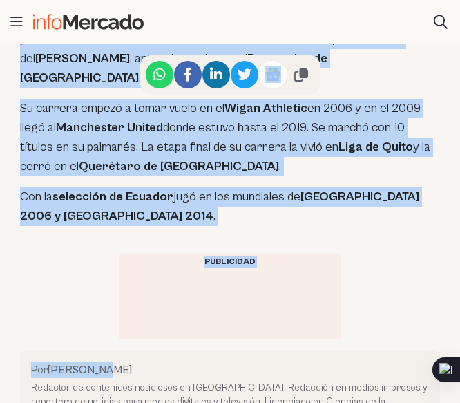
scroll to position [3041, 0]
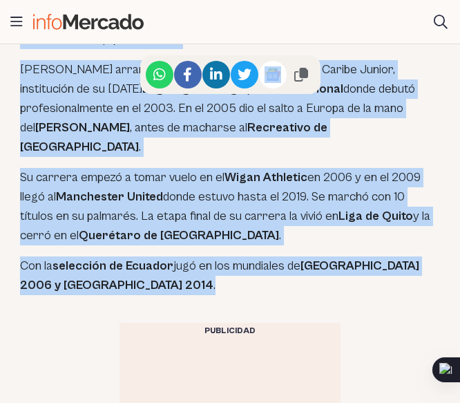
drag, startPoint x: 19, startPoint y: 284, endPoint x: 230, endPoint y: 234, distance: 217.2
click at [230, 256] on p "Con la selección de Ecuador jugó en los mundiales de Alemania 2006 y Brasil 201…" at bounding box center [230, 275] width 420 height 39
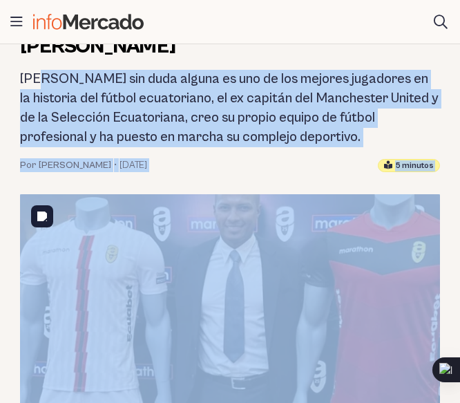
scroll to position [69, 0]
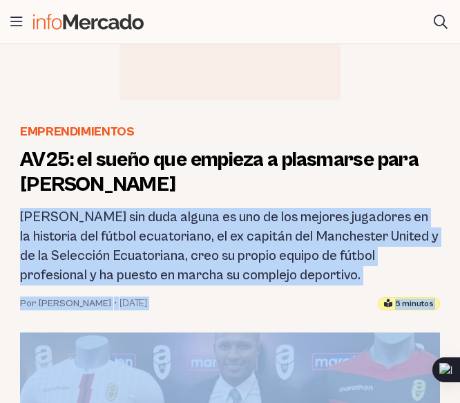
drag, startPoint x: 88, startPoint y: 230, endPoint x: 11, endPoint y: 206, distance: 80.4
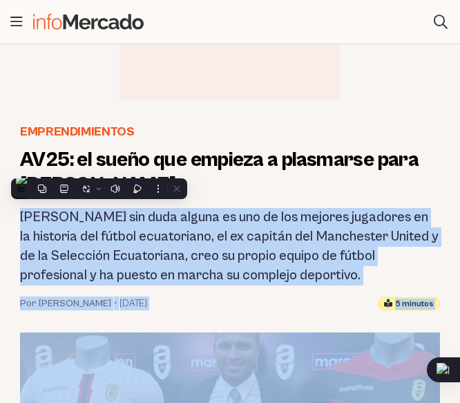
copy article "Antonio Valencia sin duda alguna es uno de los mejores jugadores en la historia…"
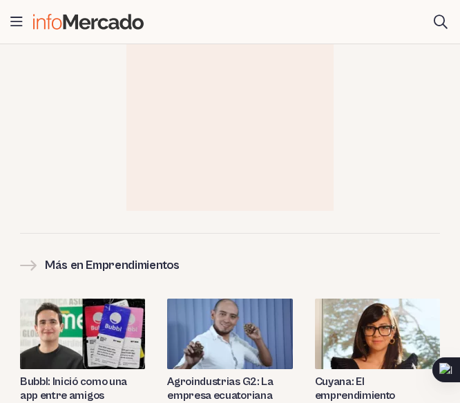
scroll to position [4147, 0]
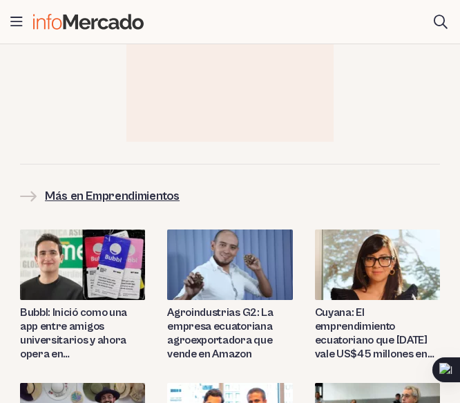
click at [142, 187] on h2 "Más en Emprendimientos" at bounding box center [112, 196] width 135 height 19
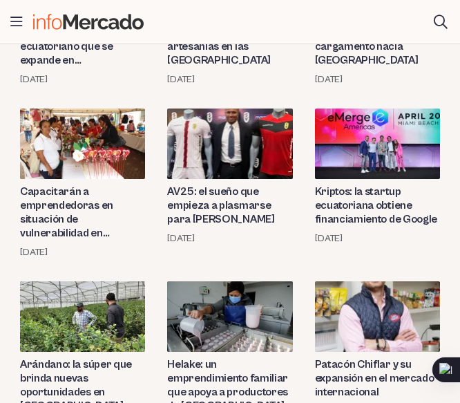
scroll to position [1866, 0]
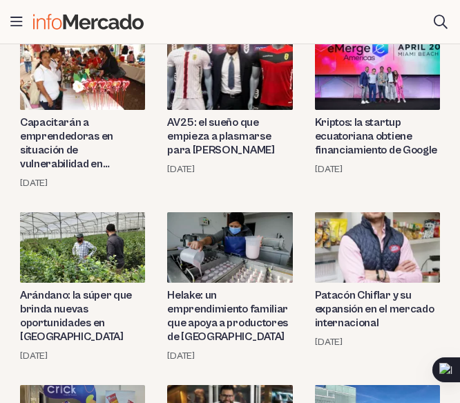
click at [383, 72] on img at bounding box center [377, 74] width 125 height 70
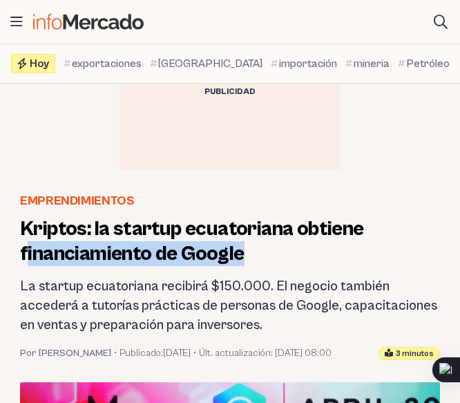
drag, startPoint x: 256, startPoint y: 254, endPoint x: 19, endPoint y: 245, distance: 236.5
click at [25, 248] on h1 "Kriptos: la startup ecuatoriana obtiene financiamiento de Google" at bounding box center [230, 241] width 420 height 50
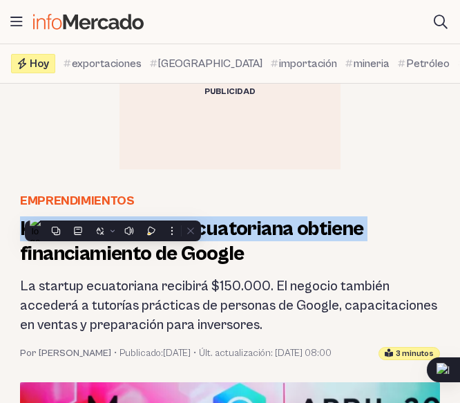
drag, startPoint x: 19, startPoint y: 245, endPoint x: 19, endPoint y: 229, distance: 15.2
click at [19, 229] on header "Emprendimientos Kriptos: la startup ecuatoriana obtiene financiamiento de Googl…" at bounding box center [230, 275] width 442 height 169
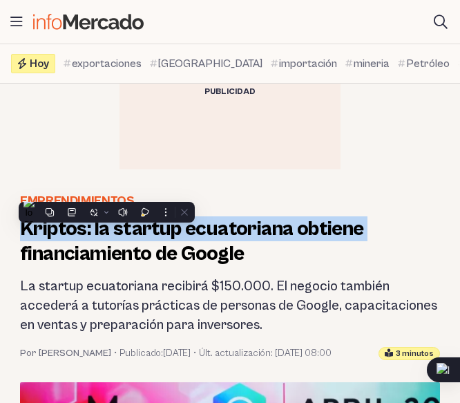
click at [16, 232] on header "Emprendimientos Kriptos: la startup ecuatoriana obtiene financiamiento de Googl…" at bounding box center [230, 275] width 442 height 169
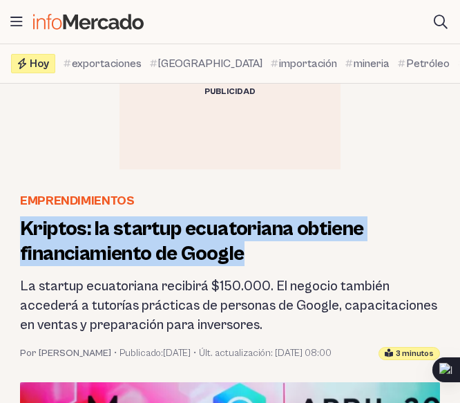
drag, startPoint x: 17, startPoint y: 229, endPoint x: 262, endPoint y: 256, distance: 246.1
click at [262, 256] on header "Emprendimientos Kriptos: la startup ecuatoriana obtiene financiamiento de Googl…" at bounding box center [230, 275] width 442 height 169
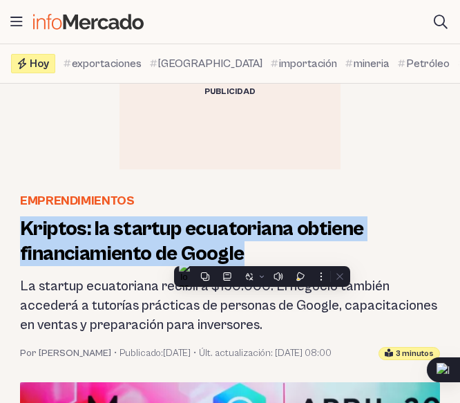
copy h1 "Kriptos: la startup ecuatoriana obtiene financiamiento de Google"
click at [93, 263] on h1 "Kriptos: la startup ecuatoriana obtiene financiamiento de Google" at bounding box center [230, 241] width 420 height 50
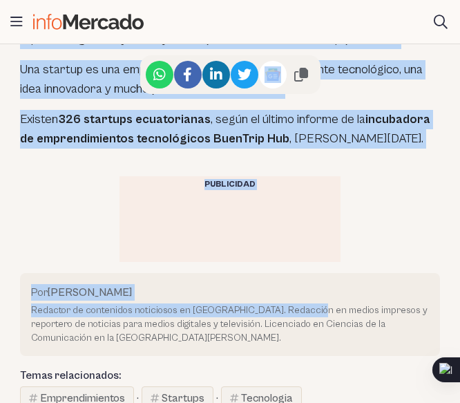
scroll to position [2004, 0]
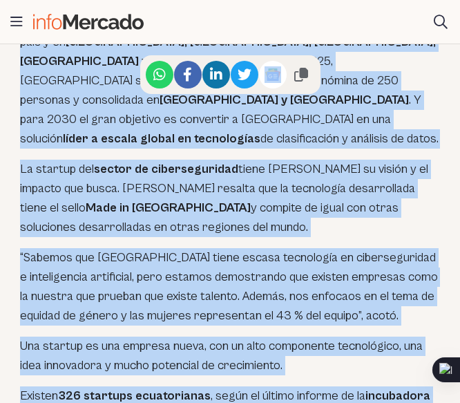
drag, startPoint x: 20, startPoint y: 146, endPoint x: 391, endPoint y: 342, distance: 419.8
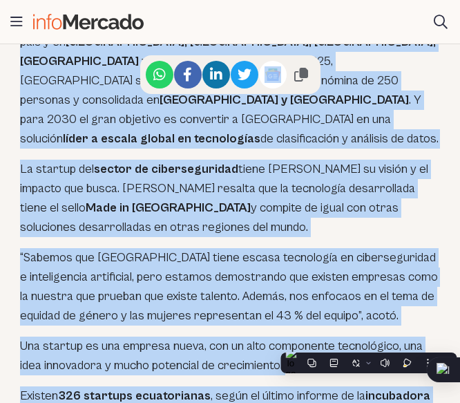
copy article "Lo ipsumdo sitametcons adipisci $711.686. El seddoei tempori utlabore e dolorem…"
click at [218, 249] on p "“Sabemos que [GEOGRAPHIC_DATA] tiene escasa tecnología en ciberseguridad e inte…" at bounding box center [230, 286] width 420 height 77
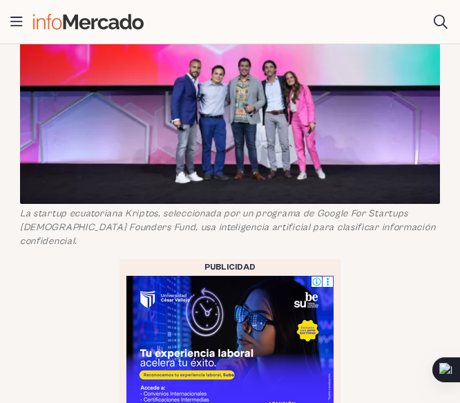
scroll to position [138, 0]
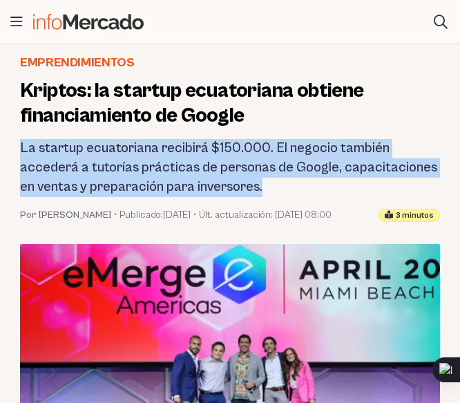
drag, startPoint x: 272, startPoint y: 183, endPoint x: 17, endPoint y: 145, distance: 257.8
click at [17, 145] on header "Emprendimientos Kriptos: la startup ecuatoriana obtiene financiamiento de Googl…" at bounding box center [230, 137] width 442 height 169
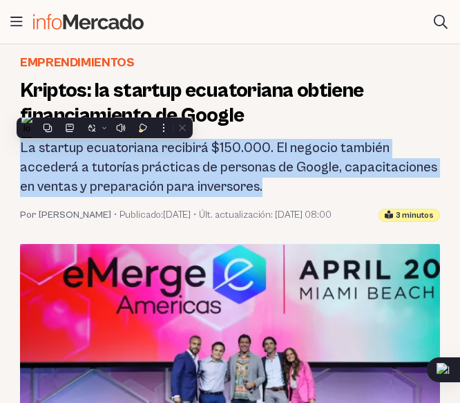
copy h2 "La startup ecuatoriana recibirá $150.000. El negocio también accederá a tutoría…"
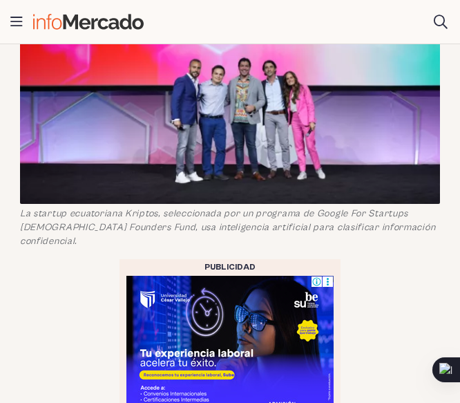
scroll to position [691, 0]
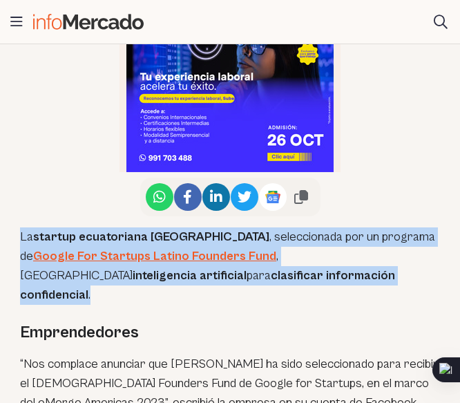
drag, startPoint x: 62, startPoint y: 228, endPoint x: 330, endPoint y: 270, distance: 272.0
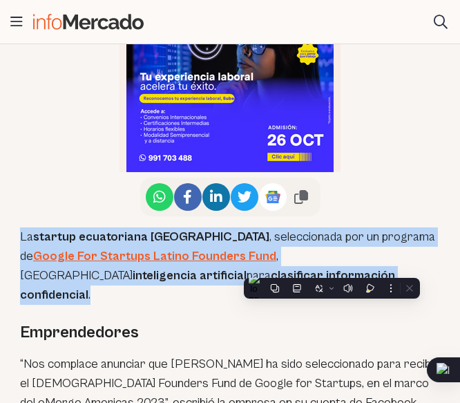
copy p "La startup ecuatoriana Kriptos , seleccionada por un programa de Google For Sta…"
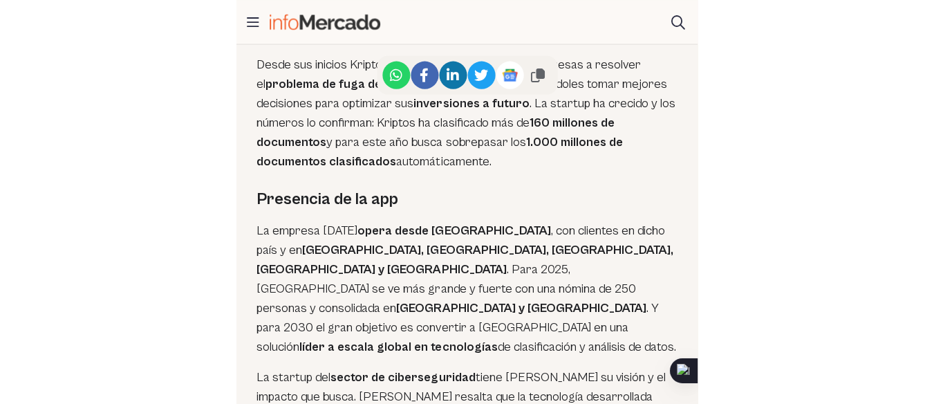
scroll to position [1935, 0]
